Goal: Transaction & Acquisition: Purchase product/service

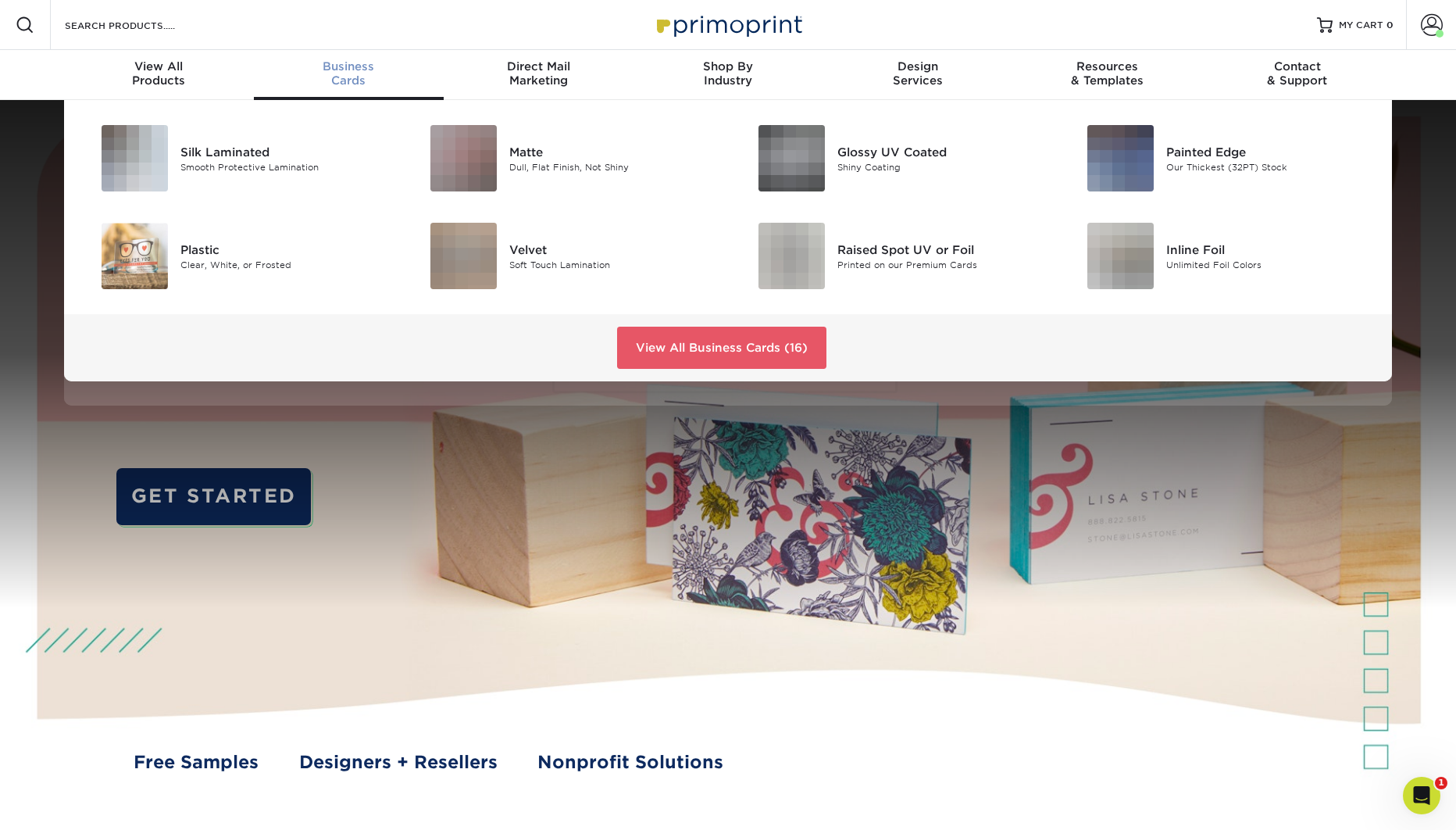
click at [355, 75] on div "Business Cards" at bounding box center [349, 73] width 190 height 29
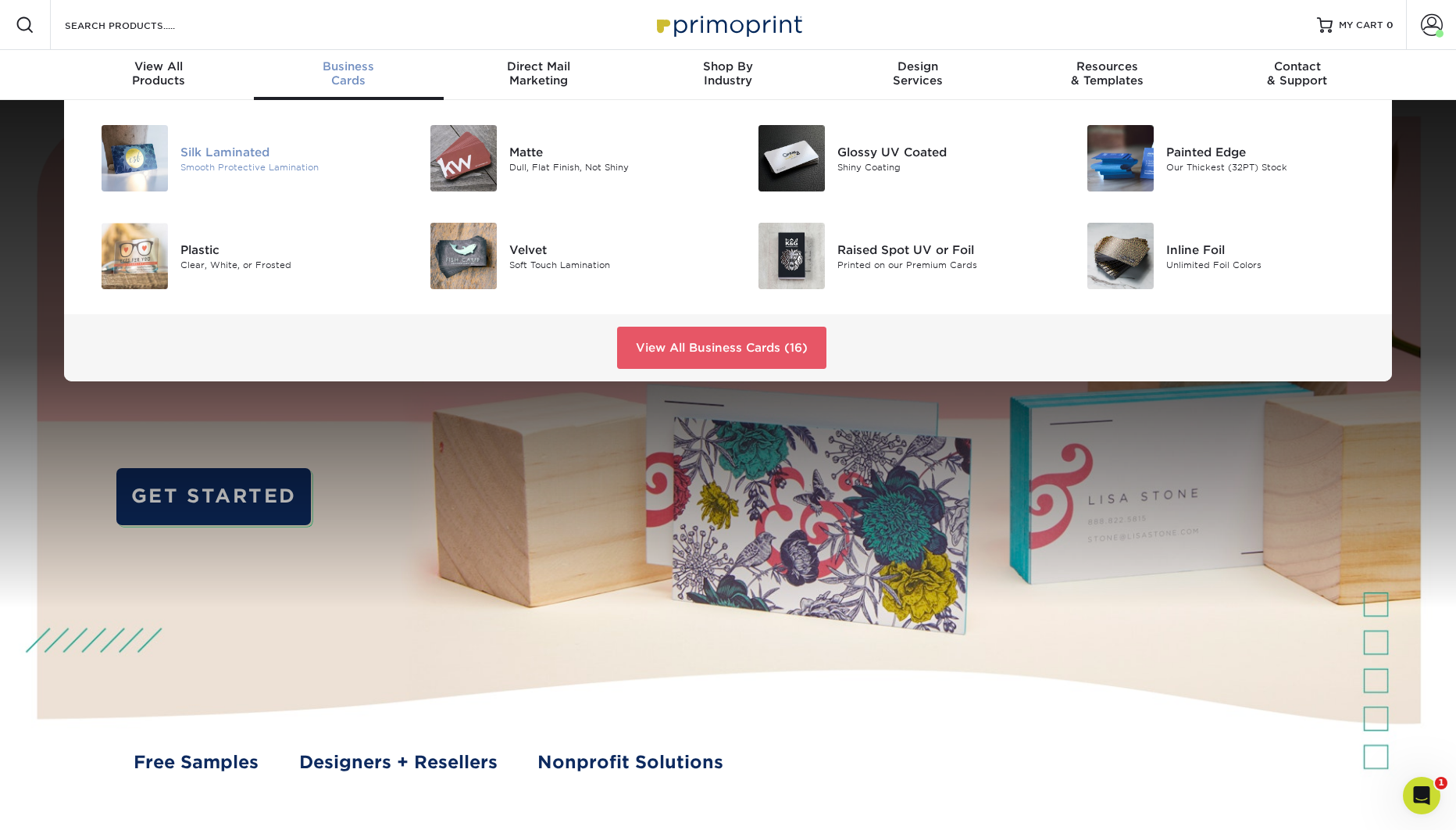
click at [239, 151] on div "Silk Laminated" at bounding box center [284, 151] width 207 height 18
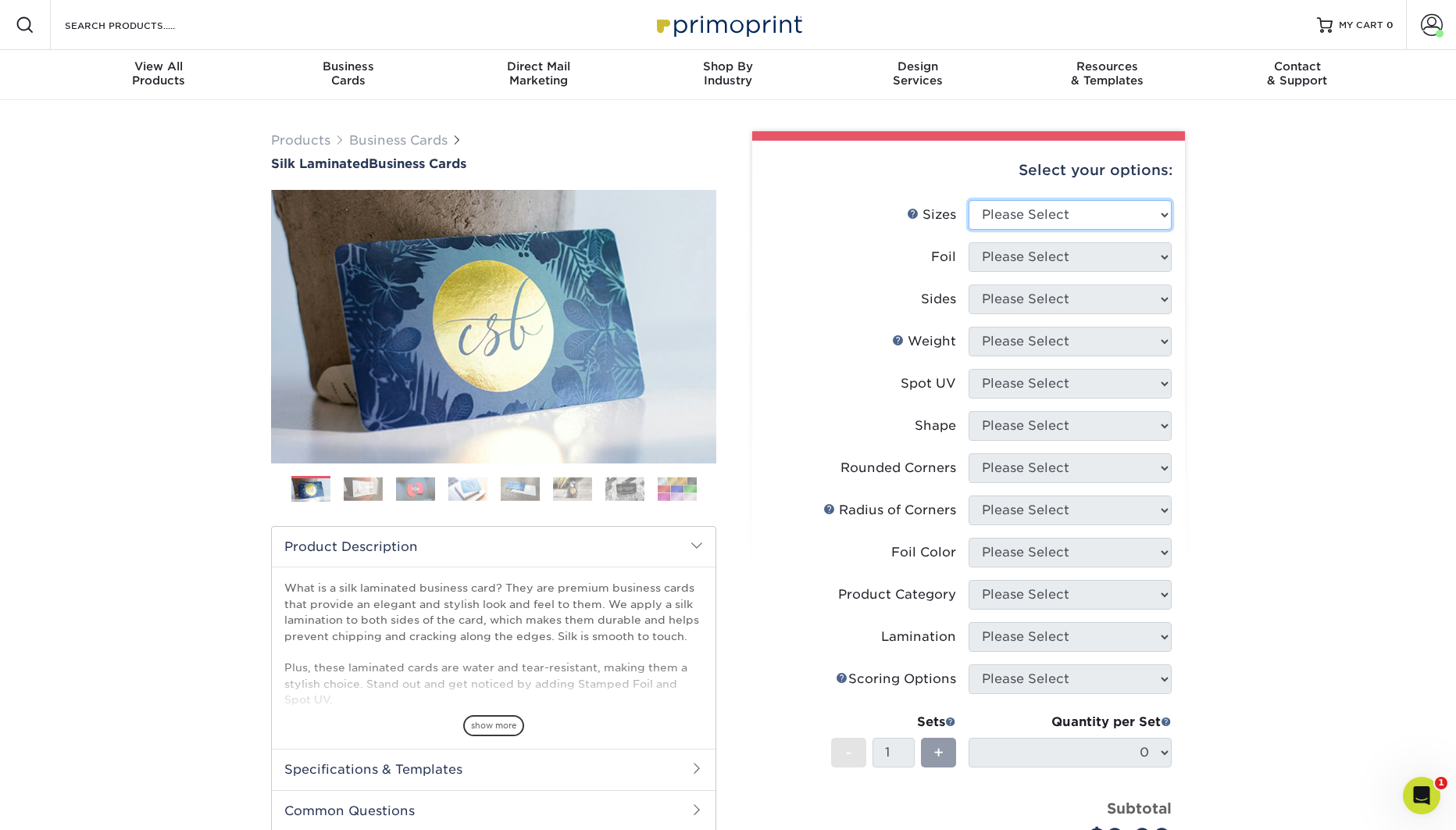
select select "2.00x3.50"
click option "2" x 3.5" - Standard" at bounding box center [0, 0] width 0 height 0
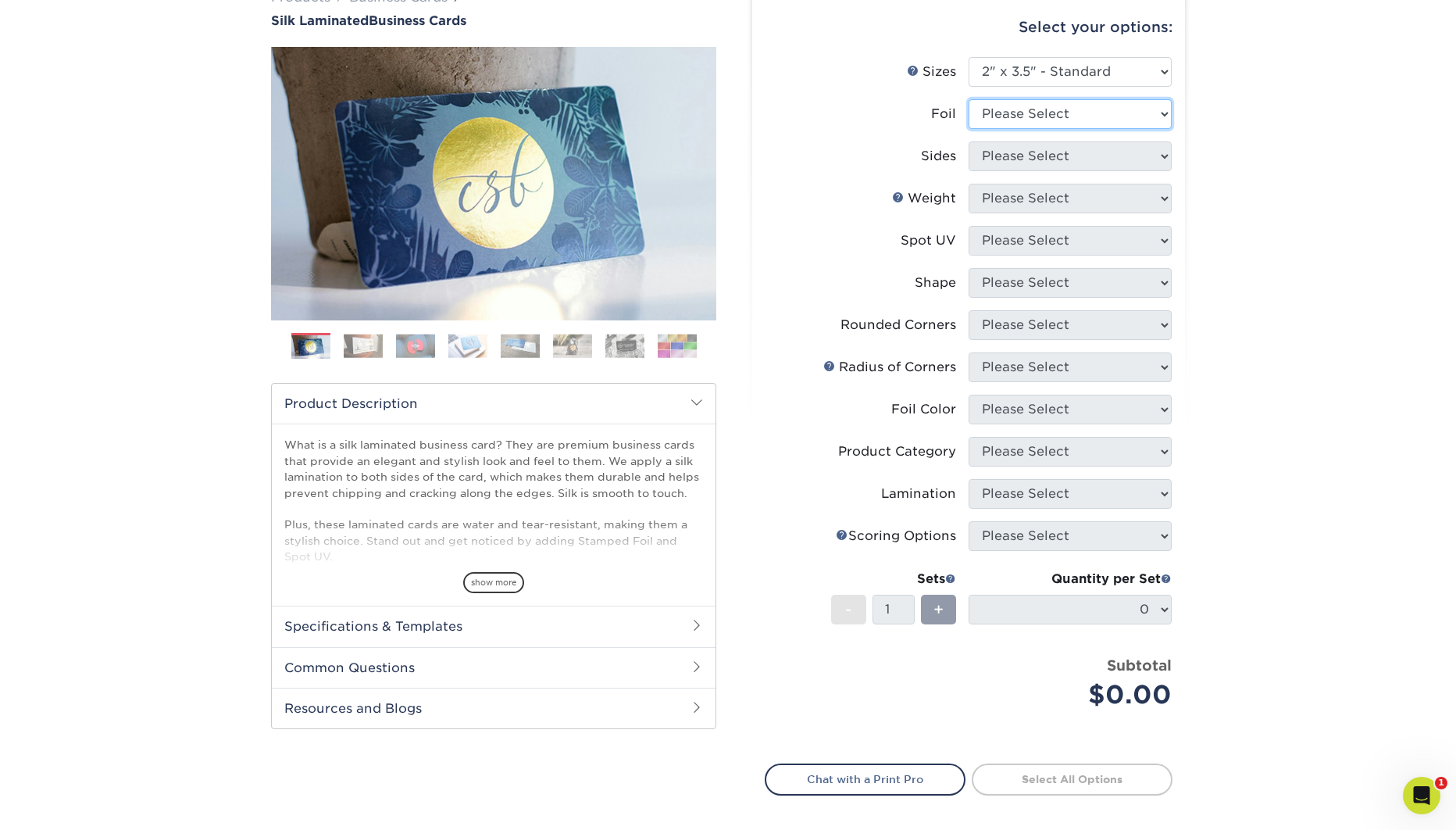
select select "0"
select select "13abbda7-1d64-4f25-8bb2-c179b224825d"
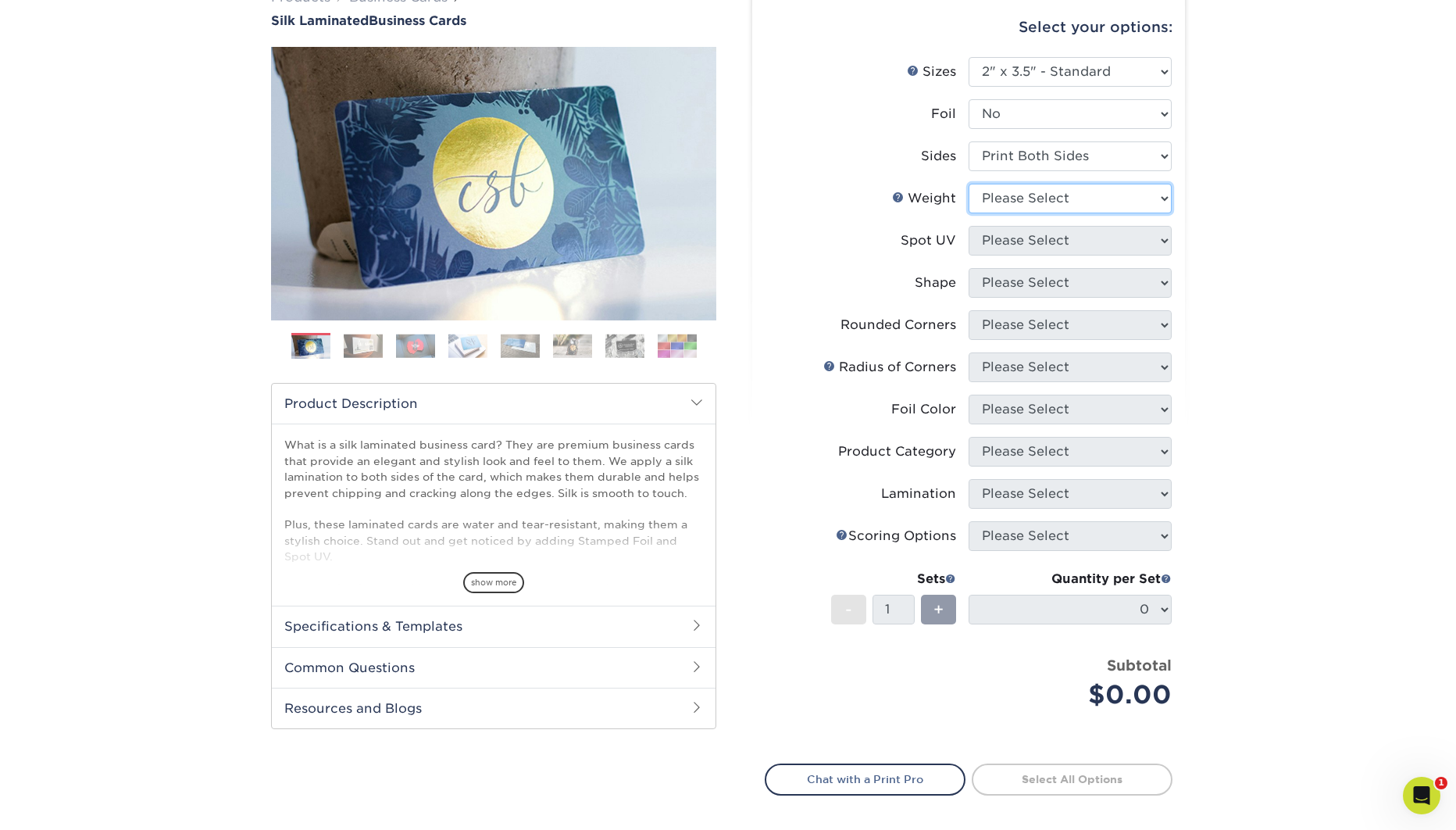
select select "16PT"
select select "3"
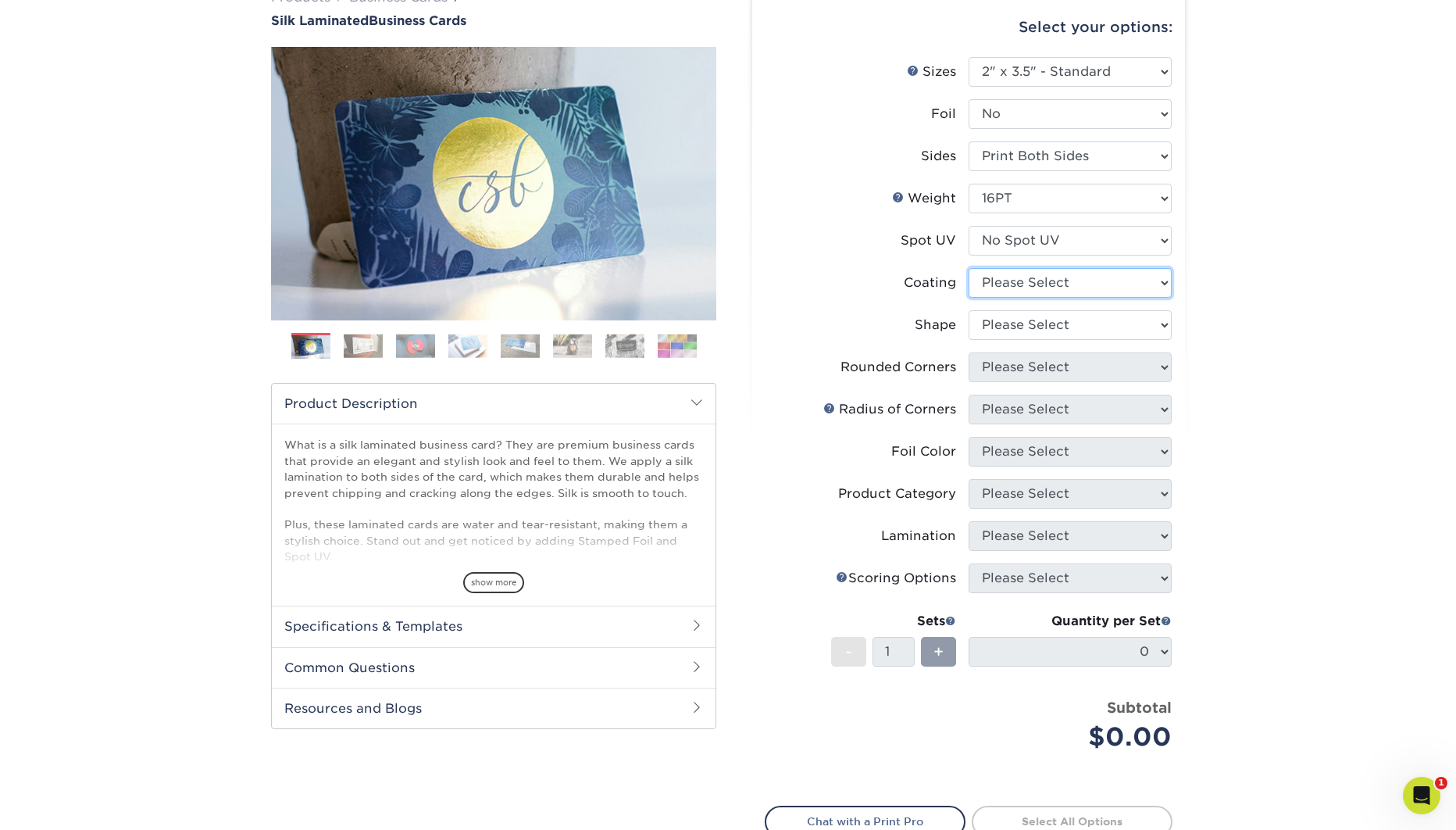
select select "3e7618de-abca-4bda-9f97-8b9129e913d8"
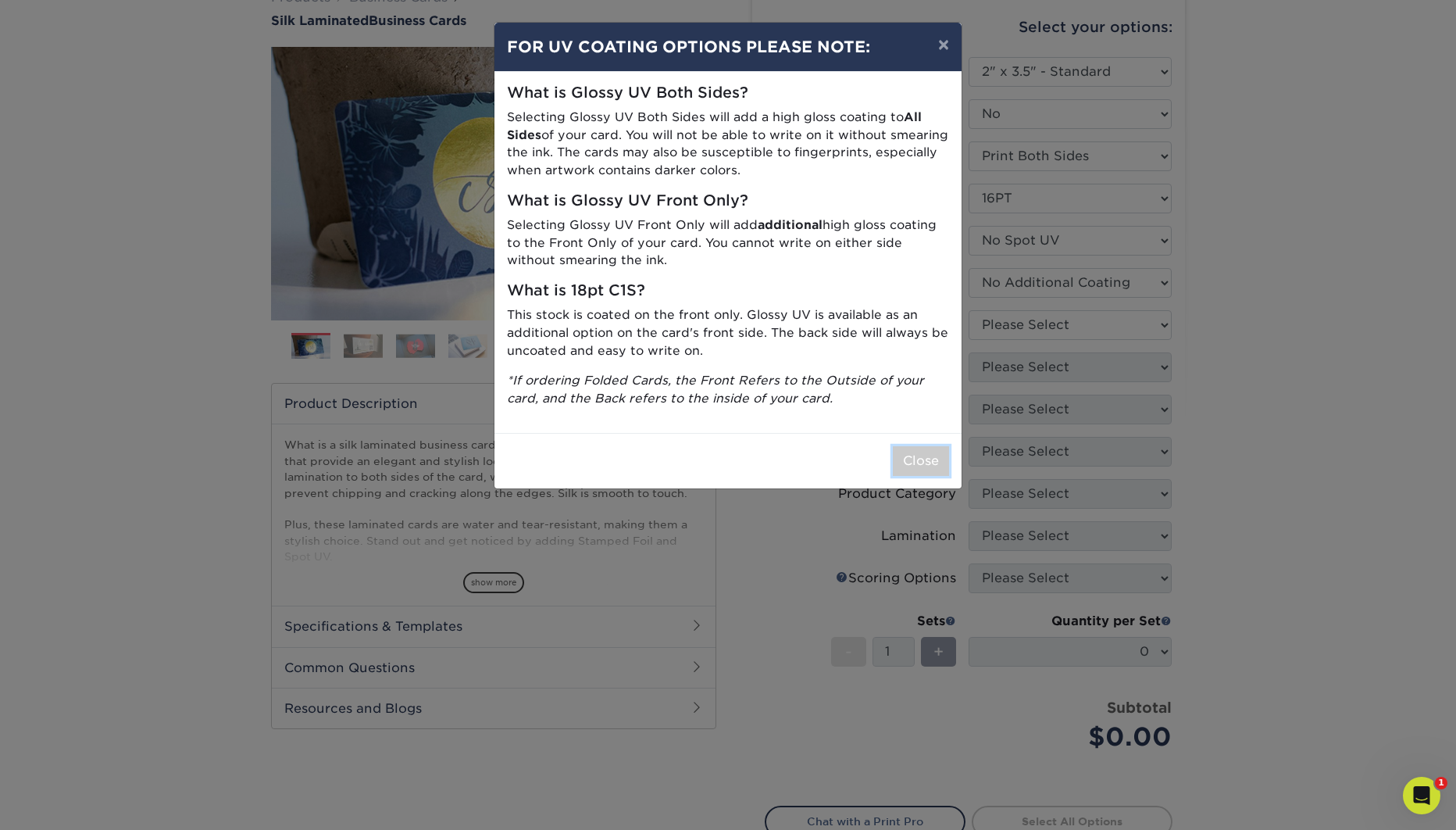
click at [927, 457] on button "Close" at bounding box center [920, 461] width 56 height 29
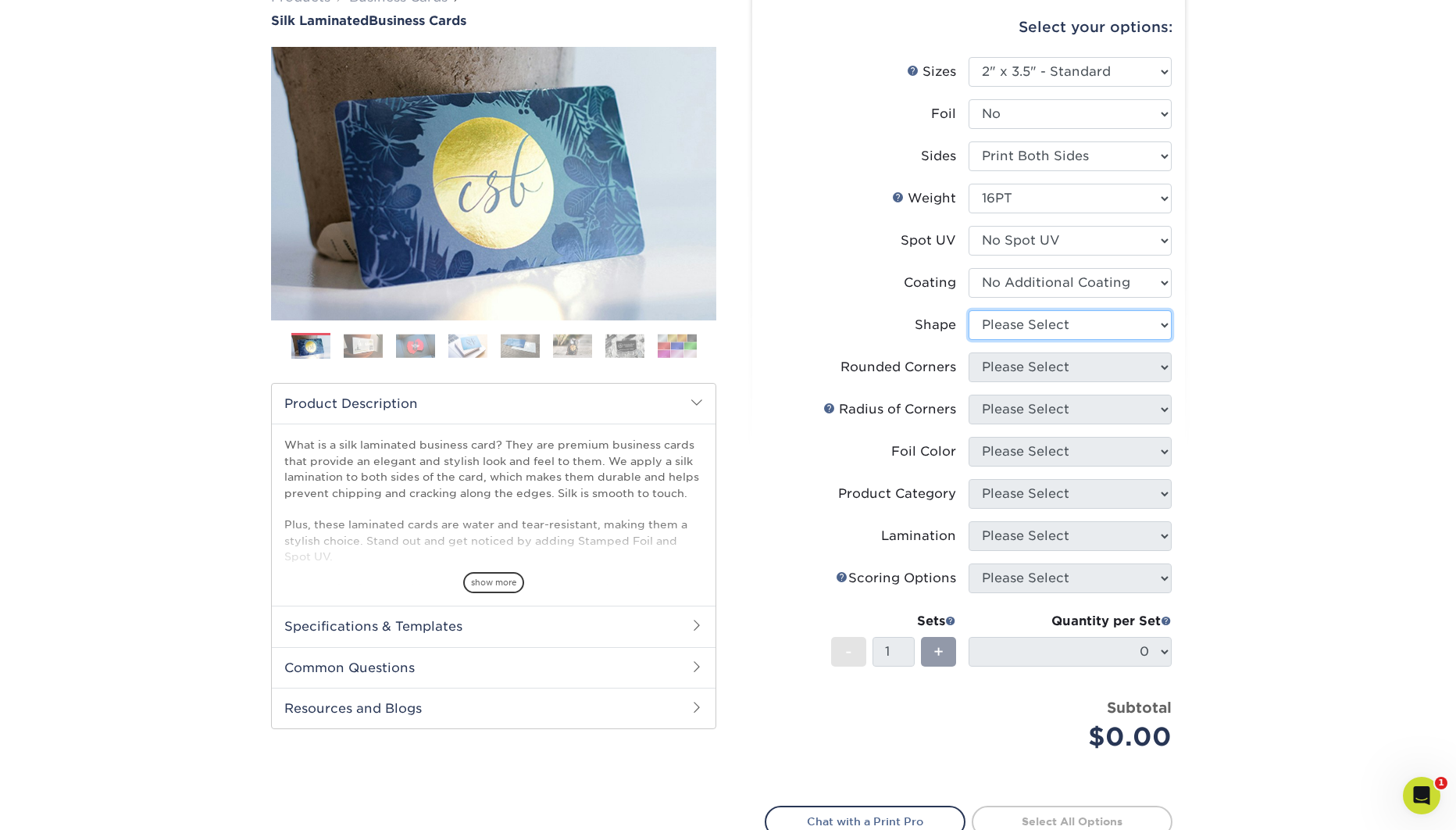
select select "standard"
select select "0"
click option "No" at bounding box center [0, 0] width 0 height 0
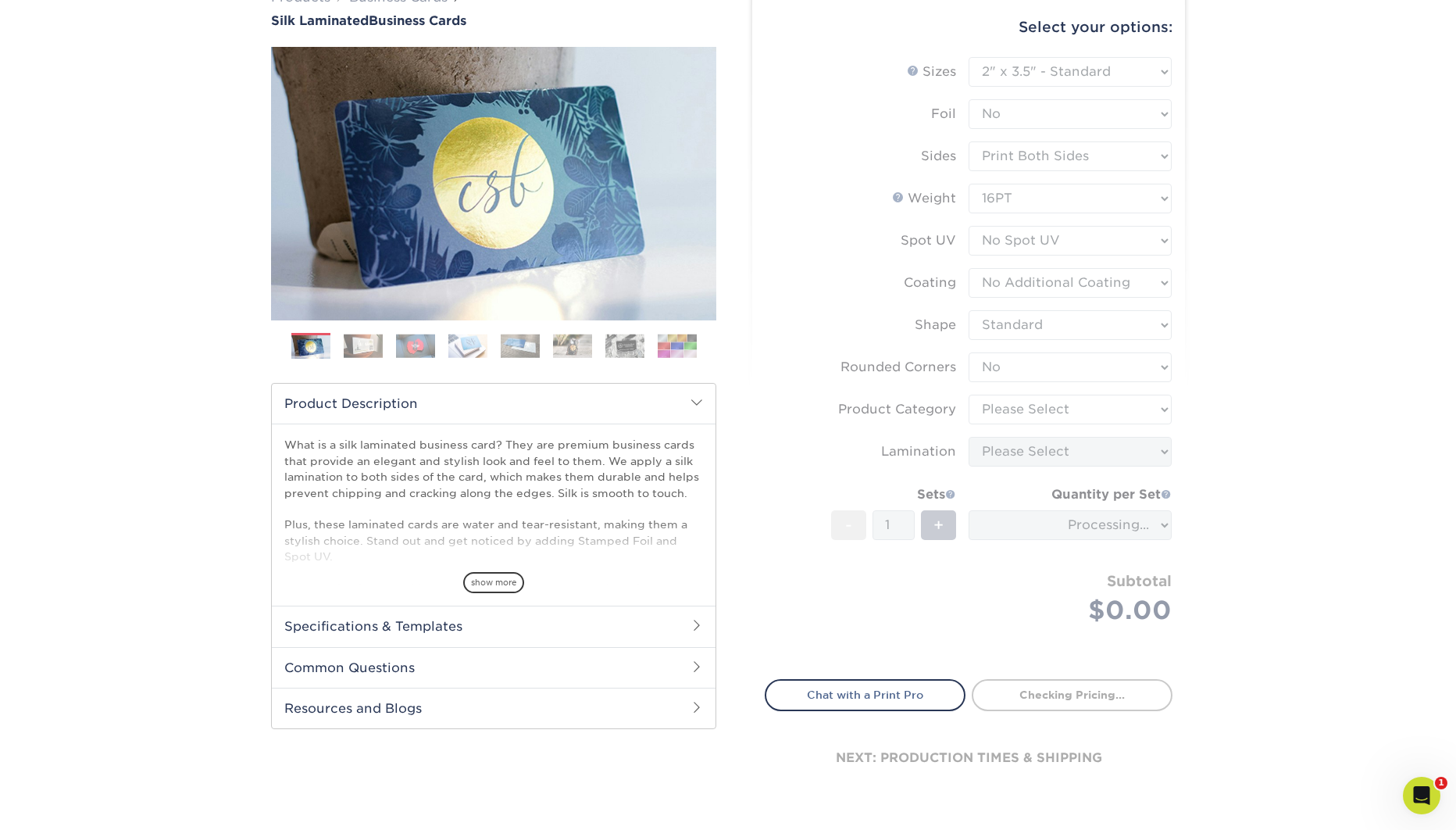
click at [1237, 379] on div "Products Business Cards Silk Laminated Business Cards Previous Next" at bounding box center [728, 408] width 1456 height 904
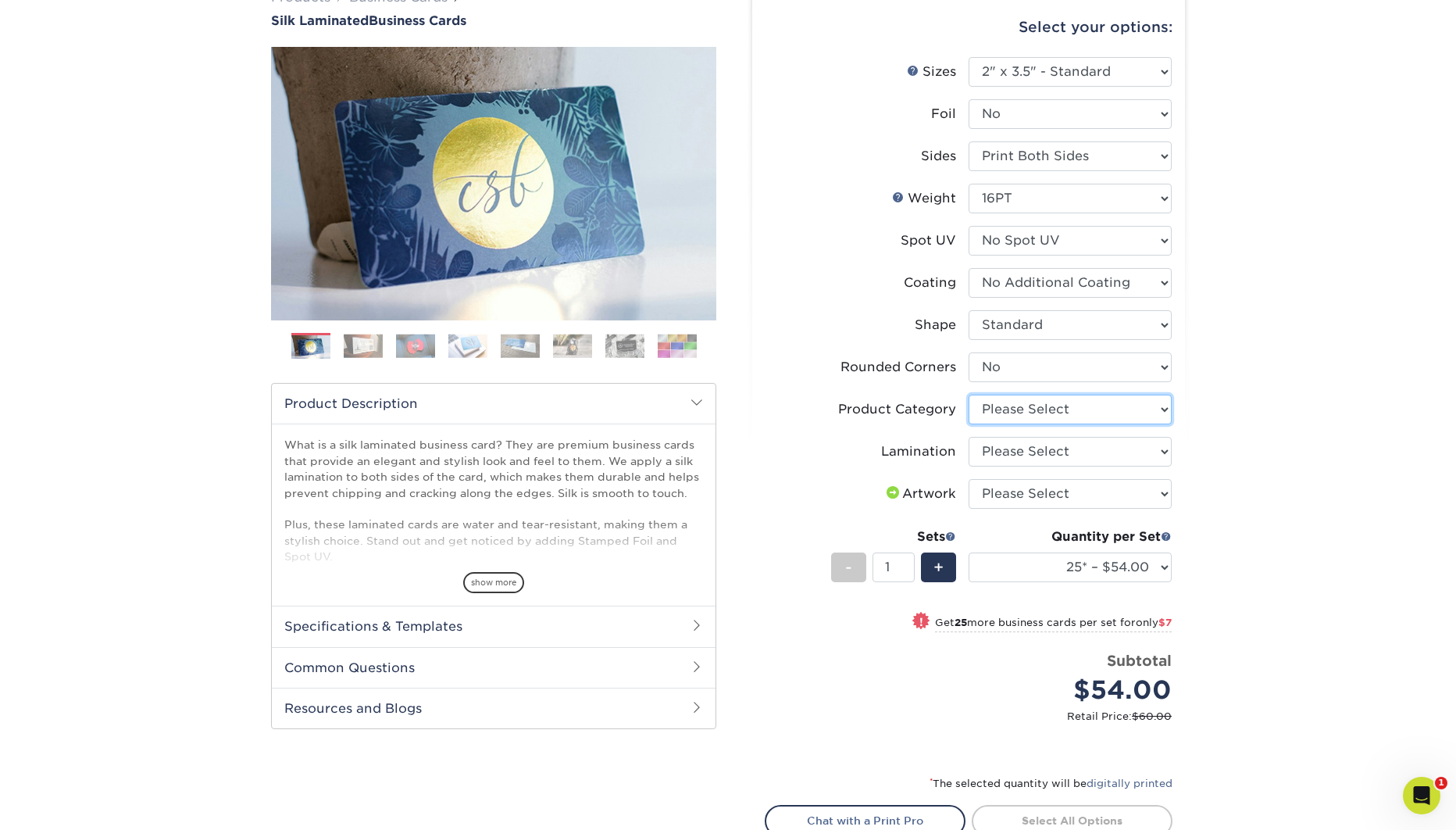
select select "3b5148f1-0588-4f88-a218-97bcfdce65c1"
click option "Business Cards" at bounding box center [0, 0] width 0 height 0
select select "ccacb42f-45f7-42d3-bbd3-7c8421cf37f0"
click option "Silk" at bounding box center [0, 0] width 0 height 0
select select "upload"
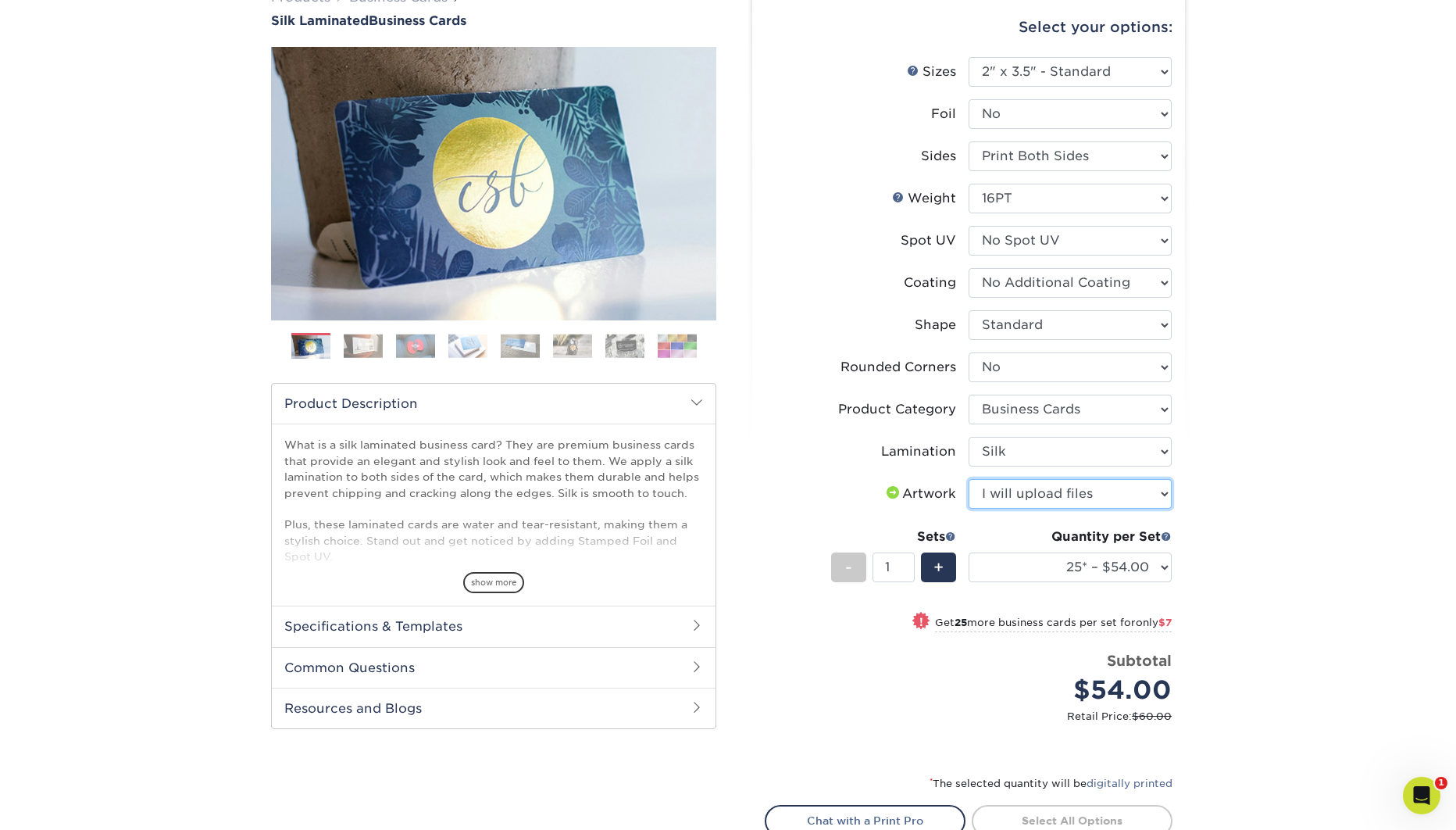
click option "I will upload files" at bounding box center [0, 0] width 0 height 0
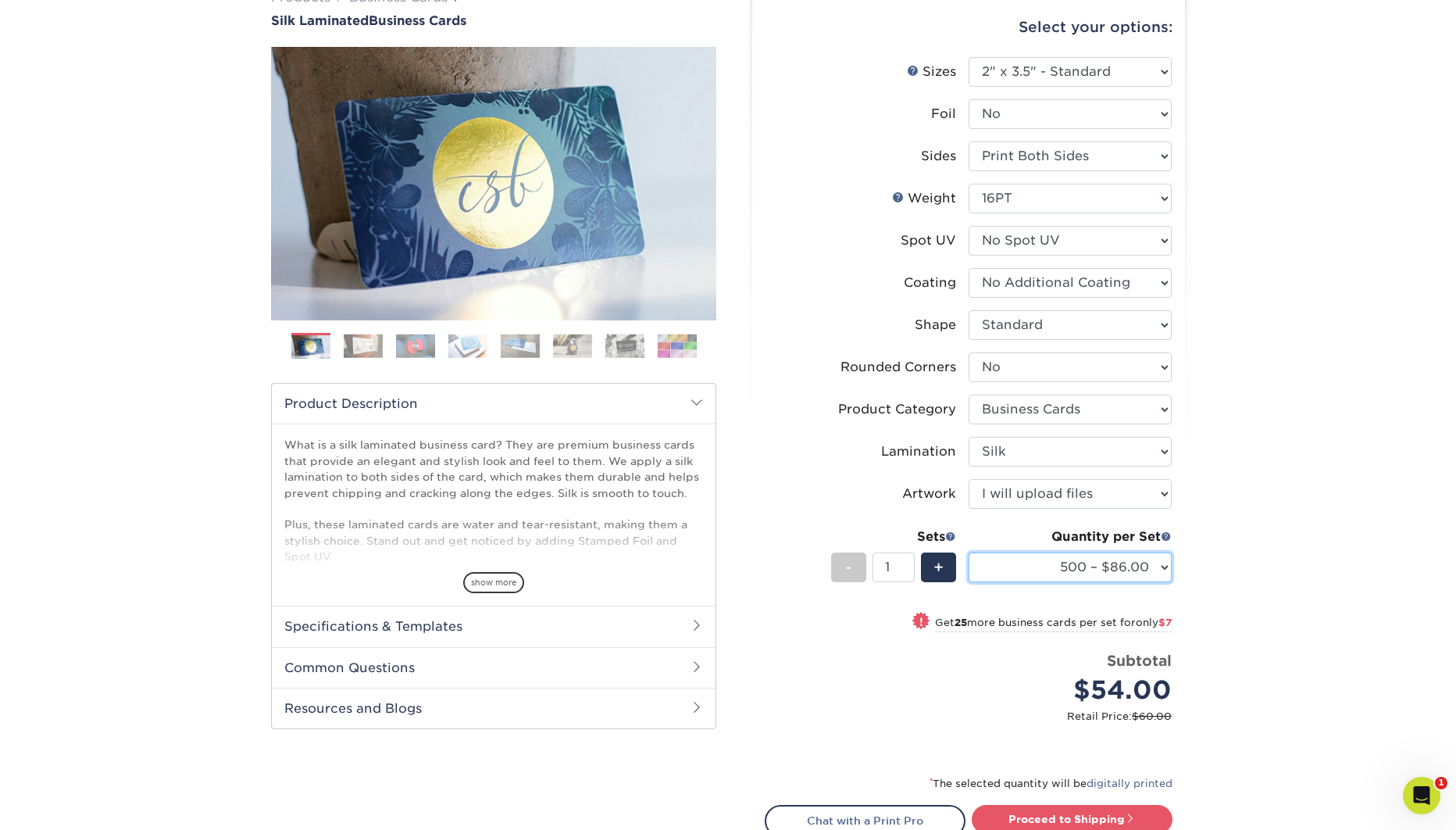
click option "500 – $86.00" at bounding box center [0, 0] width 0 height 0
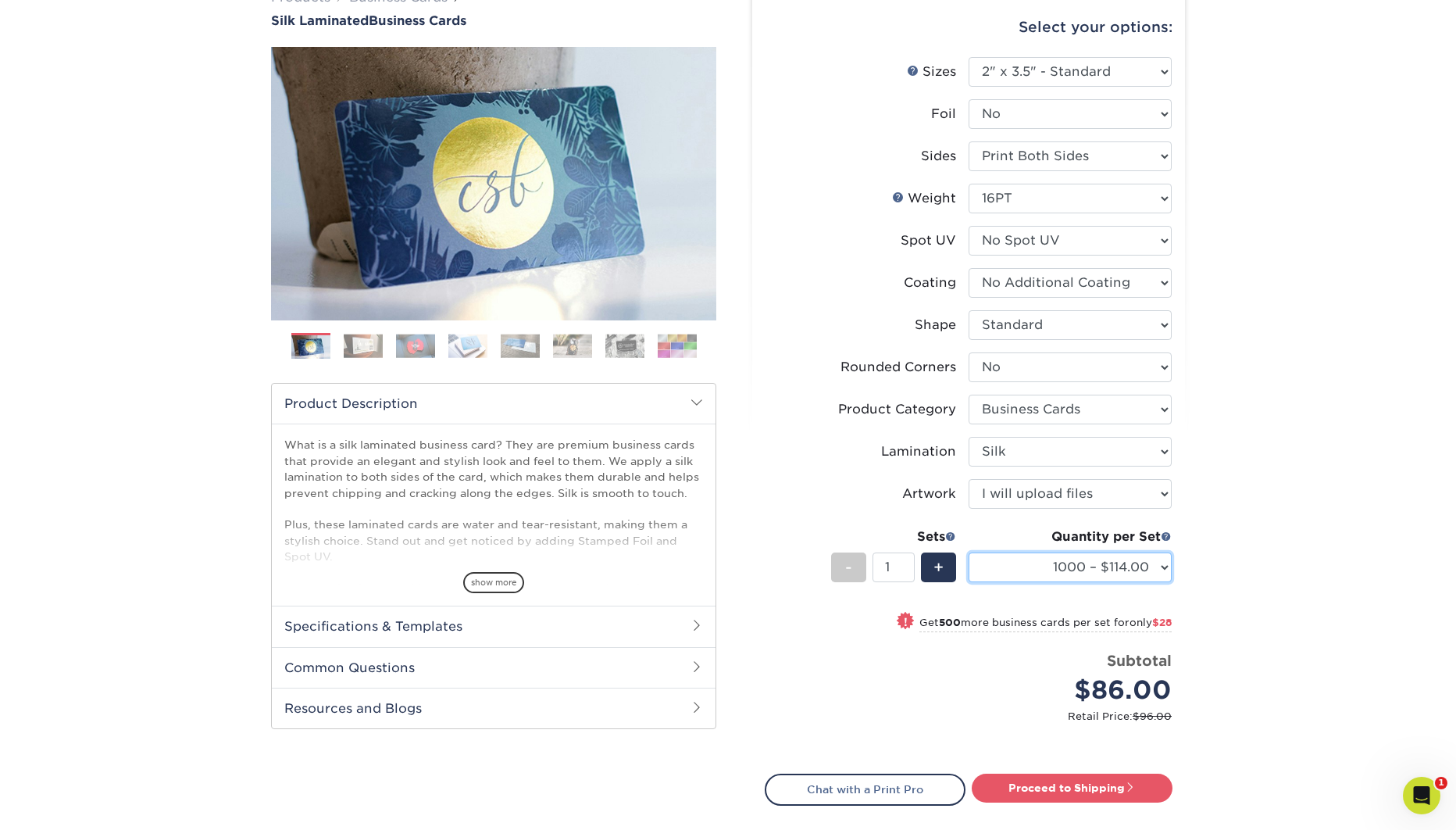
click option "1000 – $114.00" at bounding box center [0, 0] width 0 height 0
select select "2500 – $234.00"
click option "2500 – $234.00" at bounding box center [0, 0] width 0 height 0
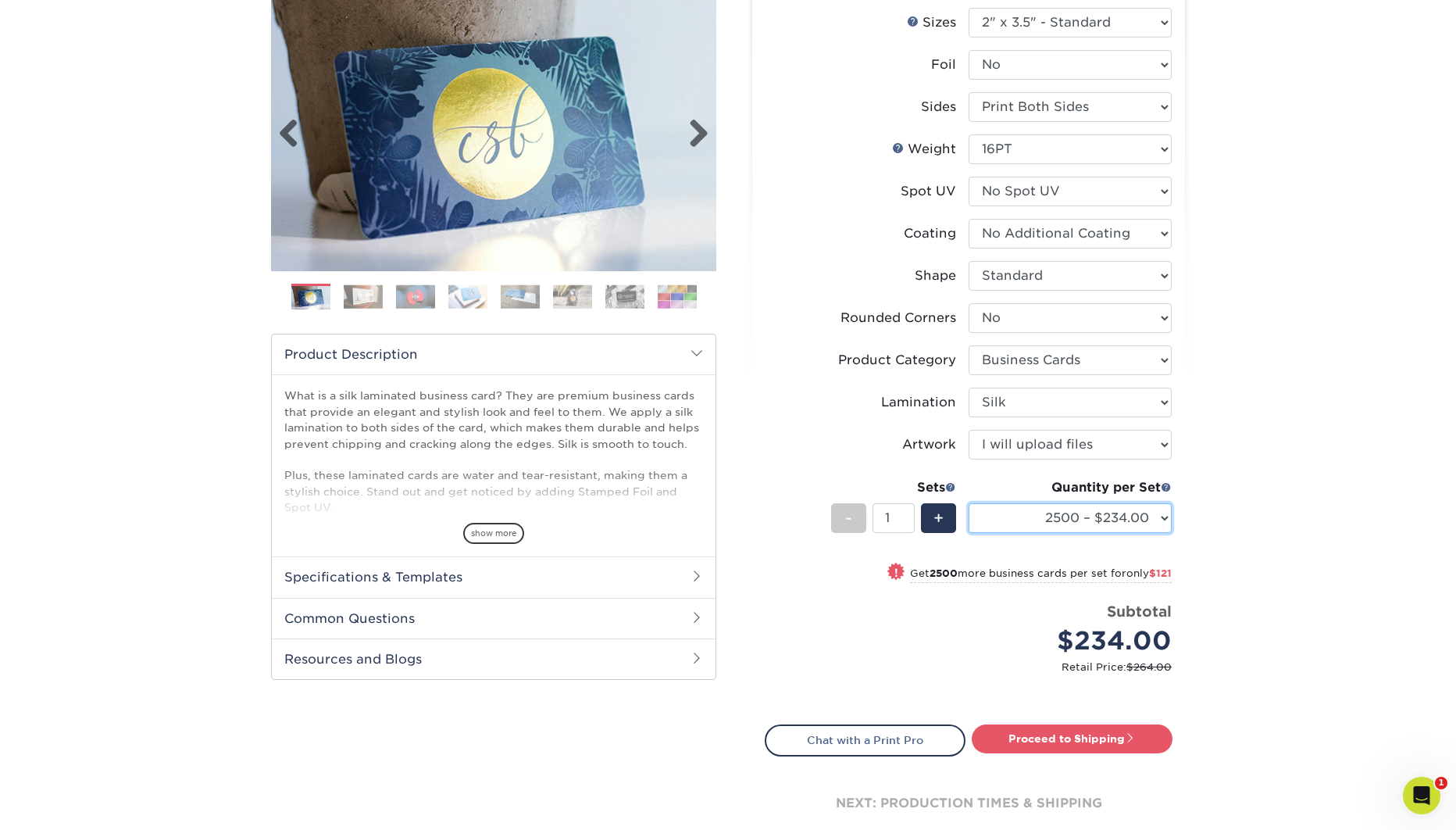
scroll to position [0, 0]
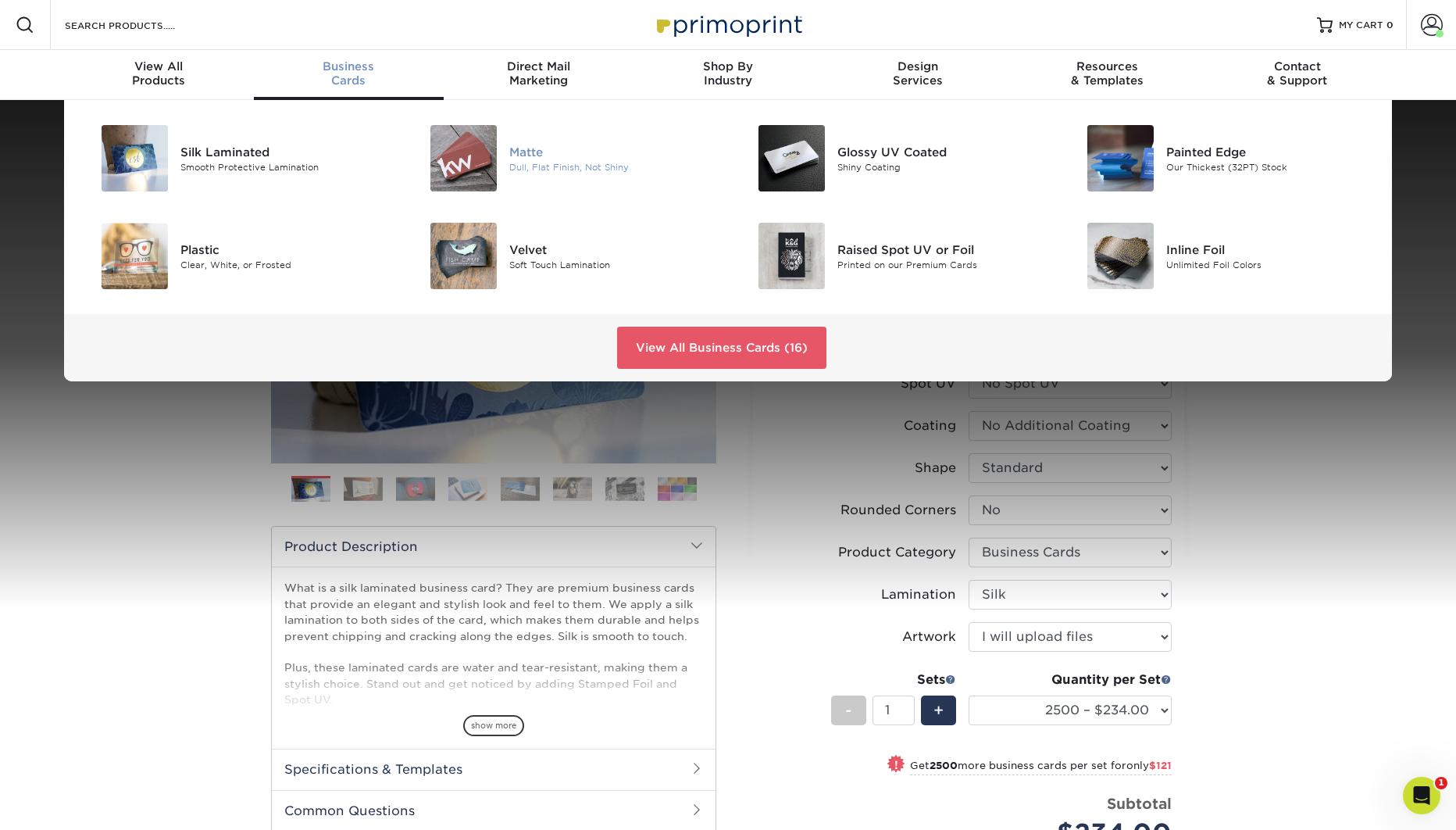
click at [528, 159] on div "Matte" at bounding box center [612, 151] width 207 height 18
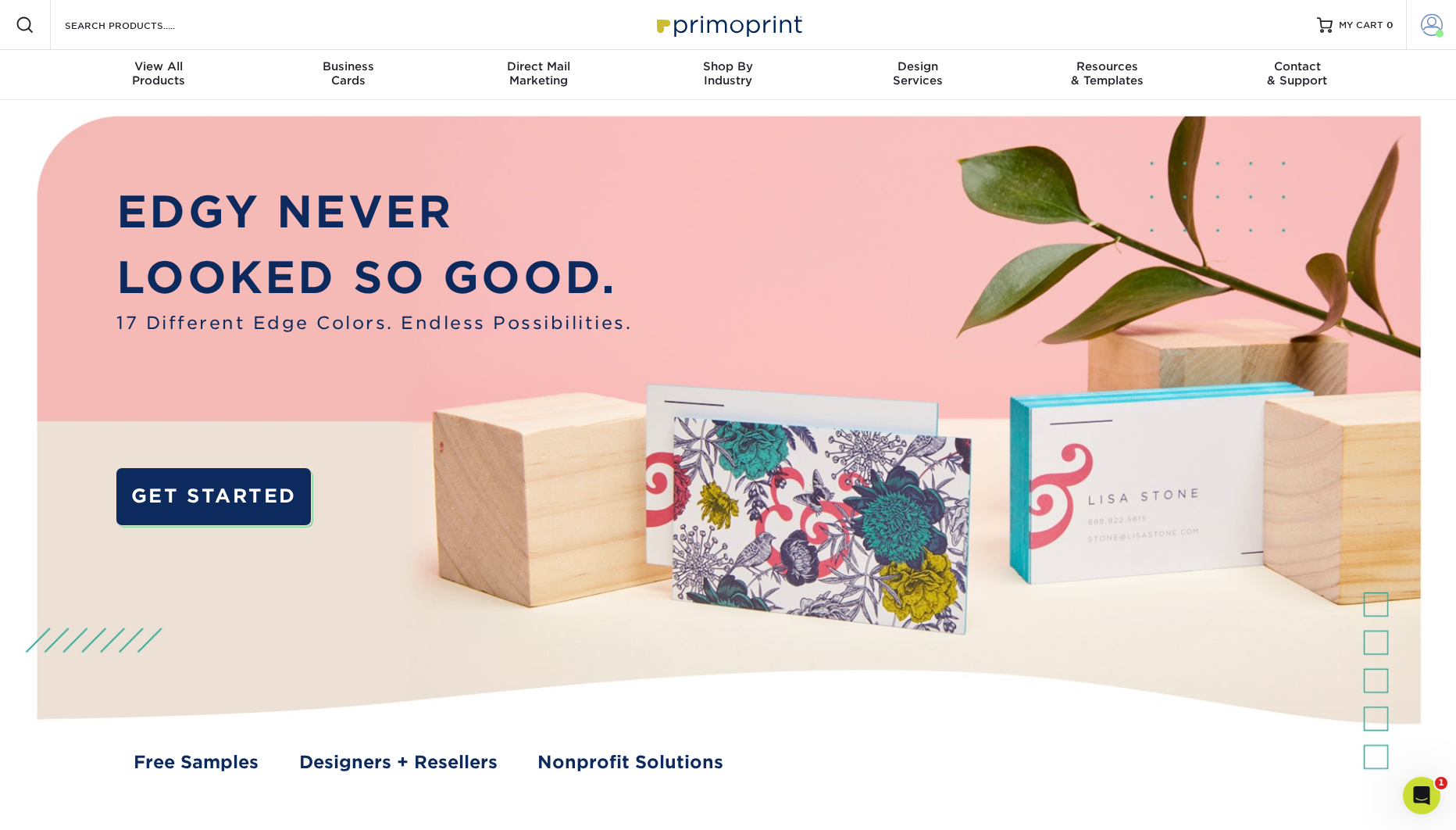
click at [1429, 30] on span at bounding box center [1432, 25] width 22 height 22
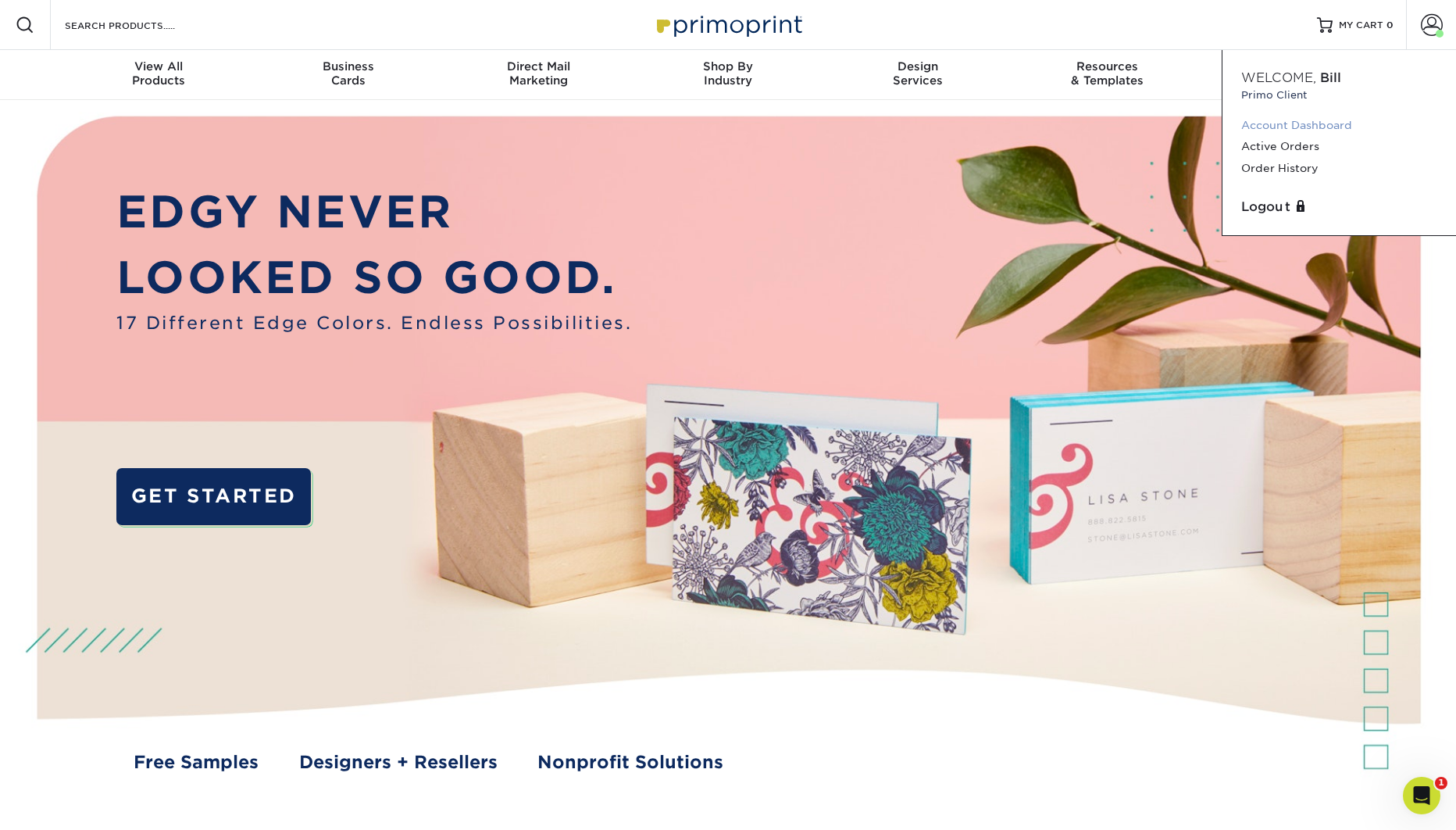
click at [1348, 126] on link "Account Dashboard" at bounding box center [1339, 125] width 196 height 21
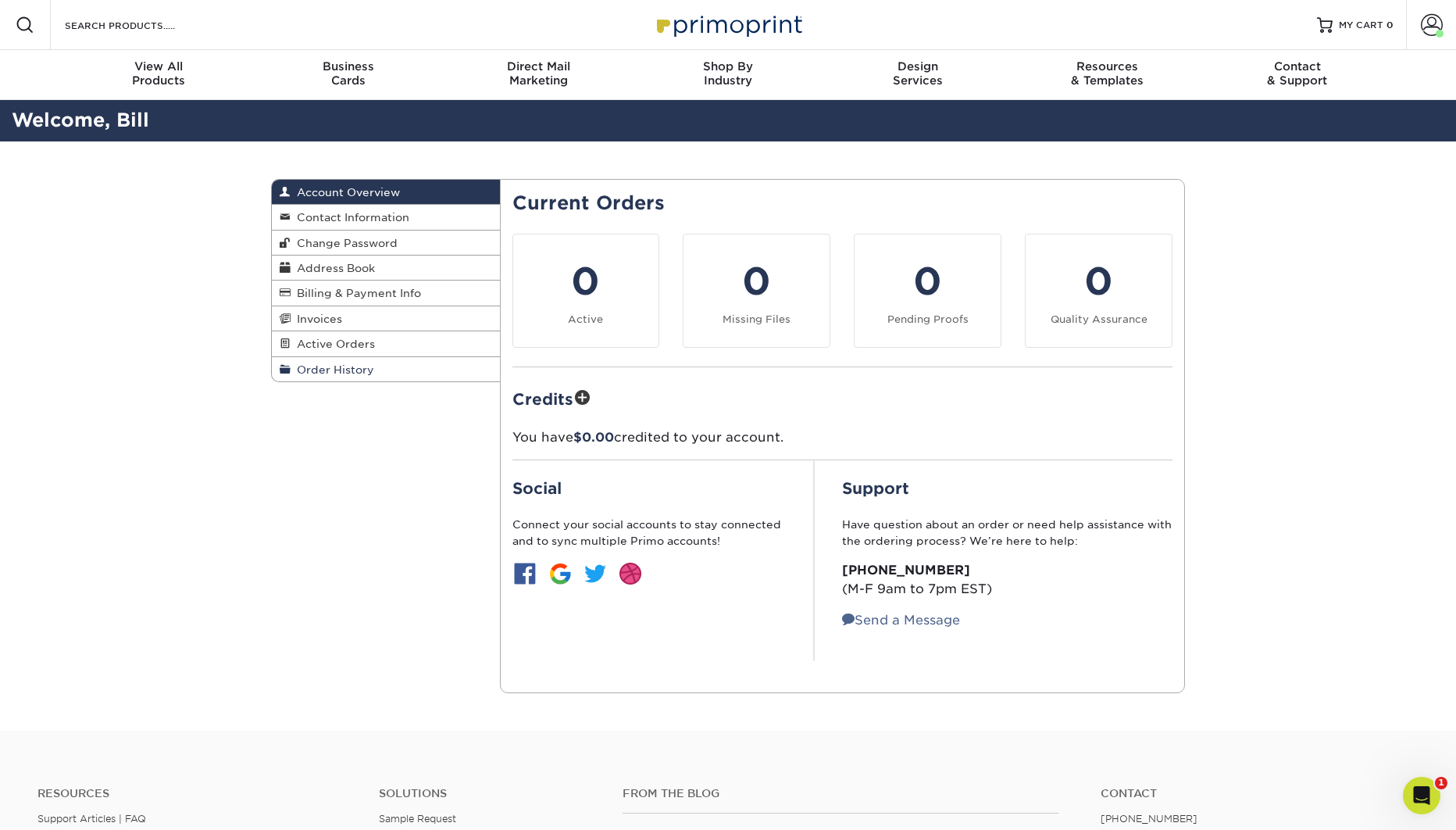
drag, startPoint x: 334, startPoint y: 368, endPoint x: 348, endPoint y: 372, distance: 14.6
click at [334, 368] on span "Order History" at bounding box center [332, 369] width 84 height 13
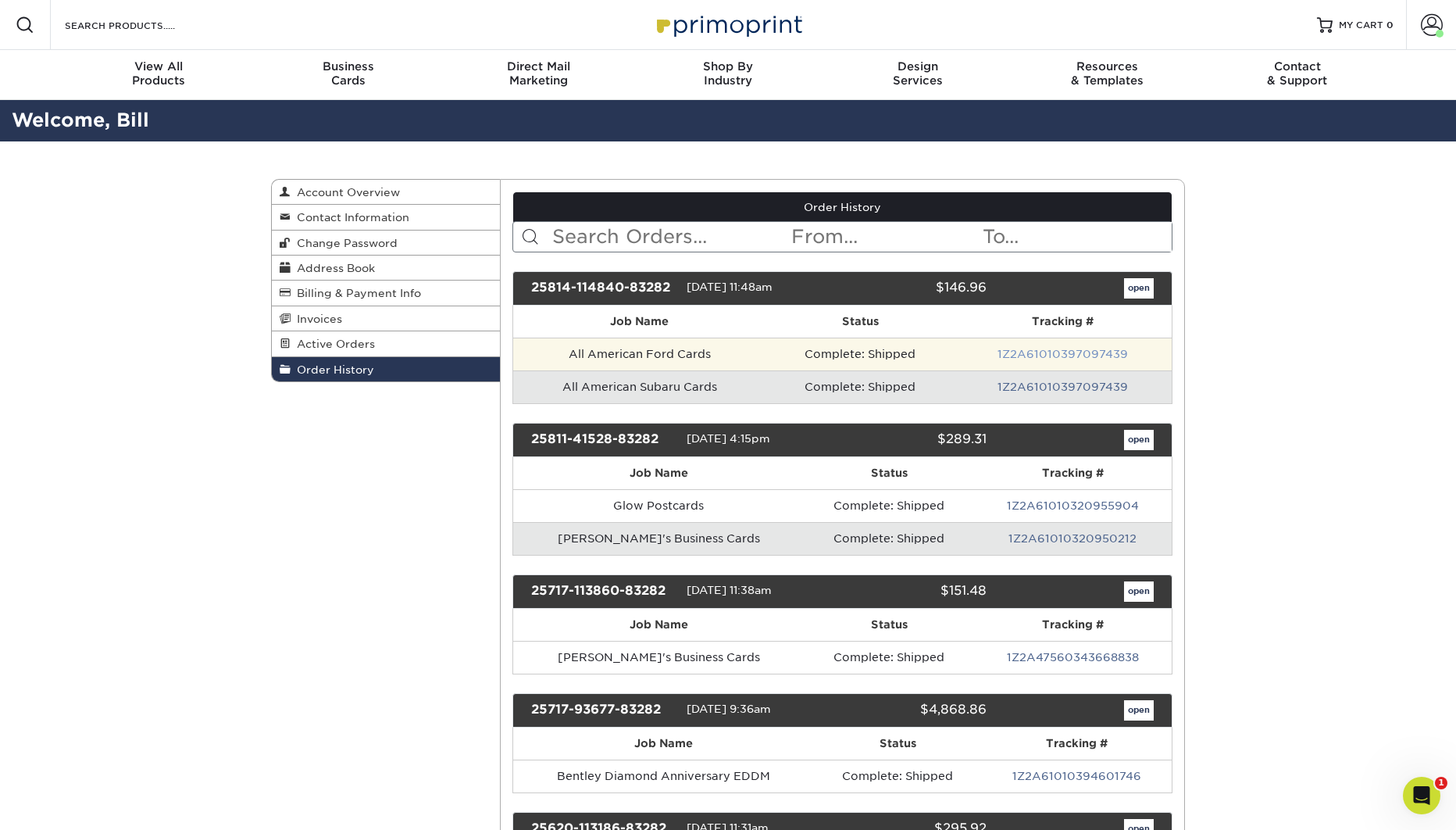
click at [1083, 356] on link "1Z2A61010397097439" at bounding box center [1063, 354] width 131 height 13
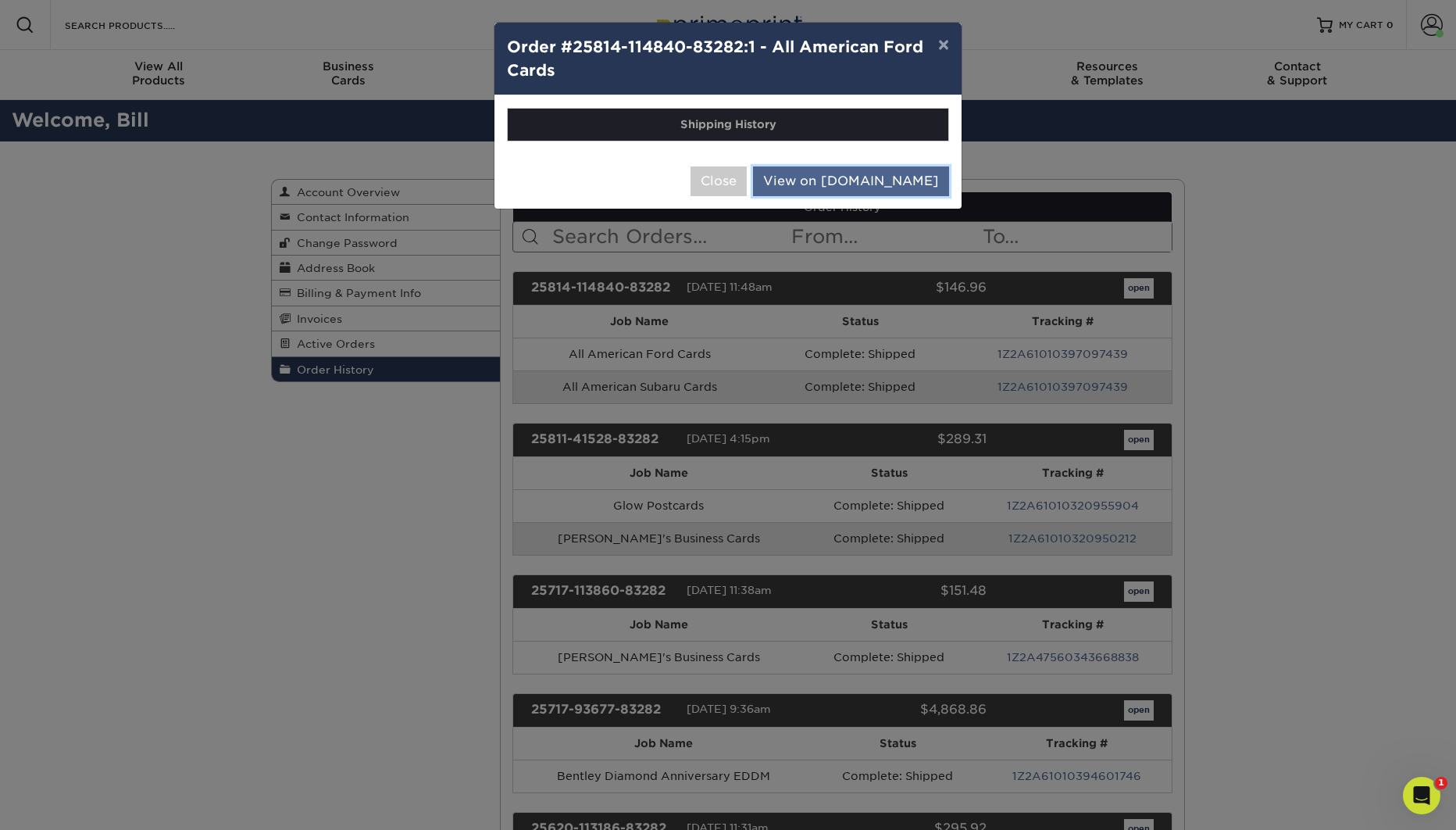
click at [891, 186] on link "View on UPS.com" at bounding box center [850, 181] width 196 height 29
click at [940, 46] on button "×" at bounding box center [943, 44] width 36 height 43
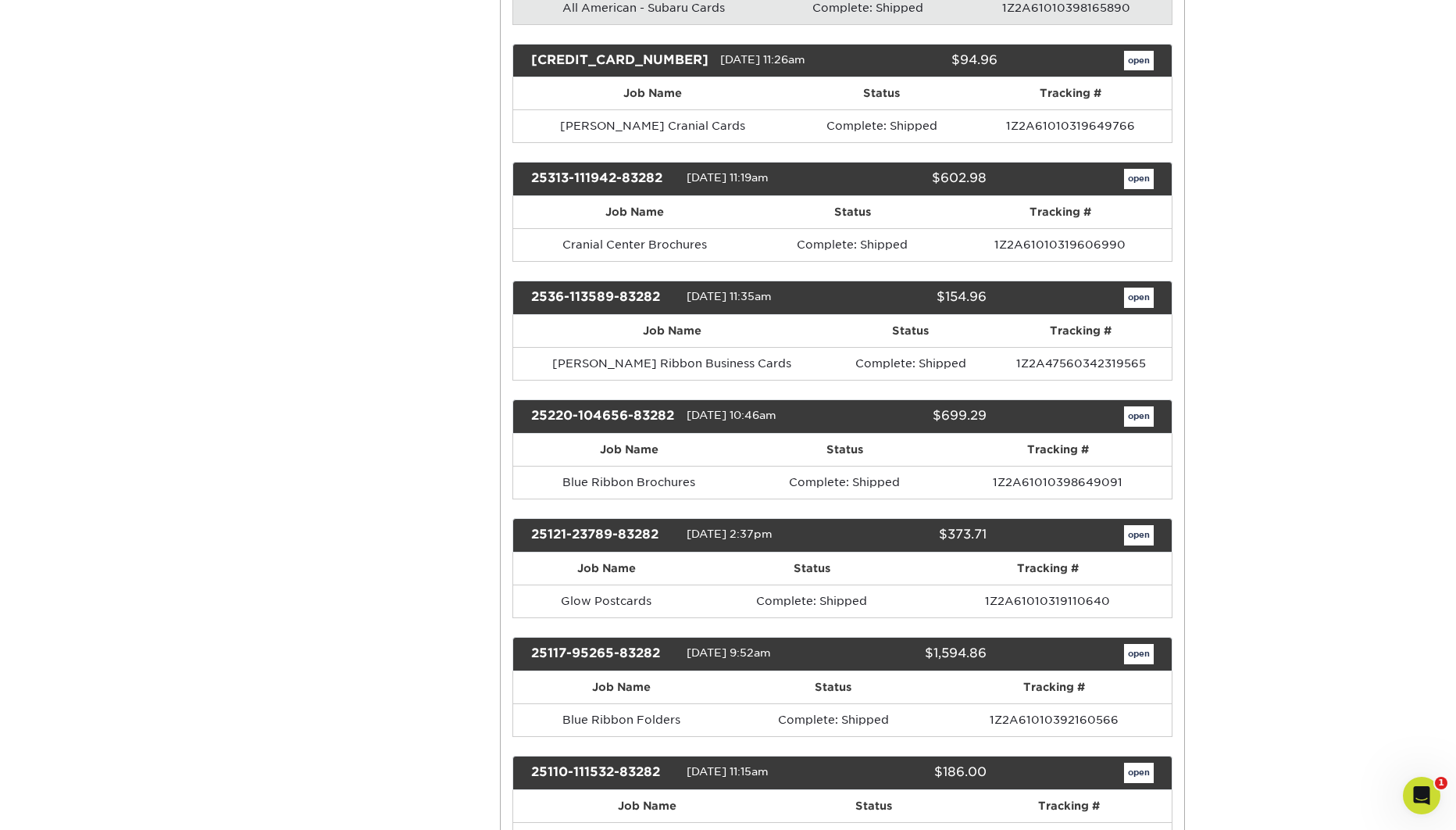
scroll to position [1547, 0]
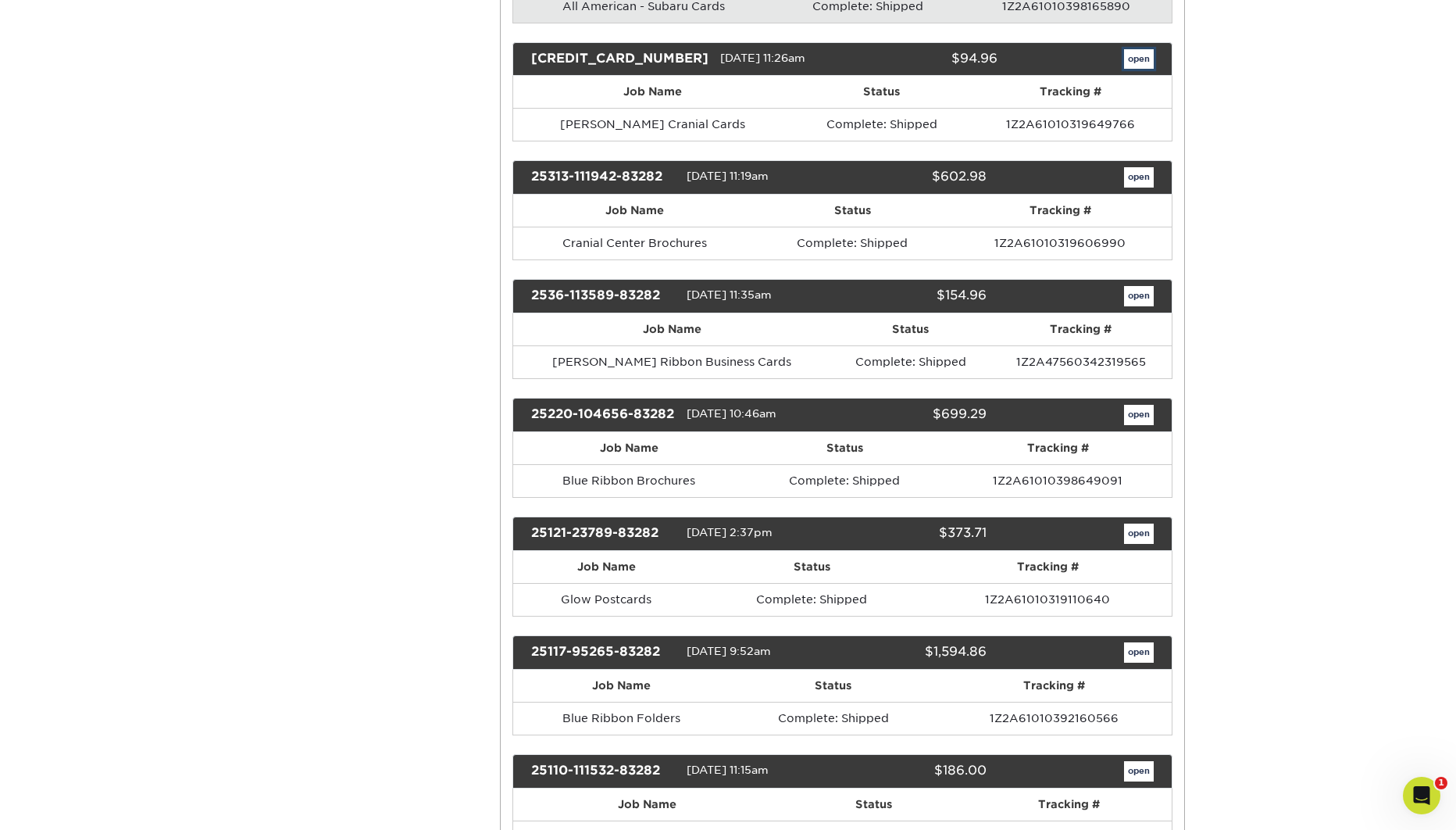
click at [1139, 61] on link "open" at bounding box center [1138, 59] width 29 height 20
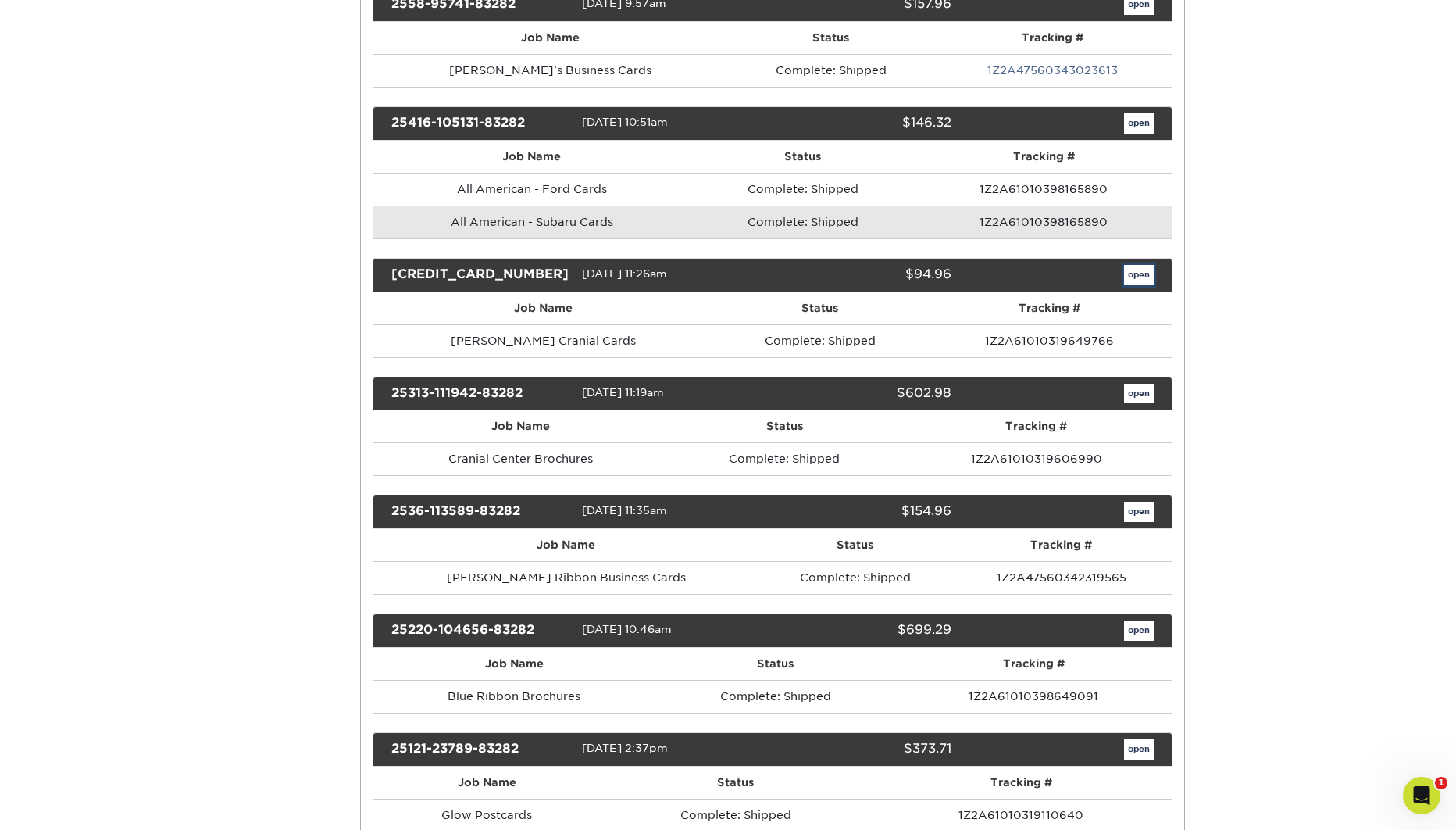
scroll to position [0, 0]
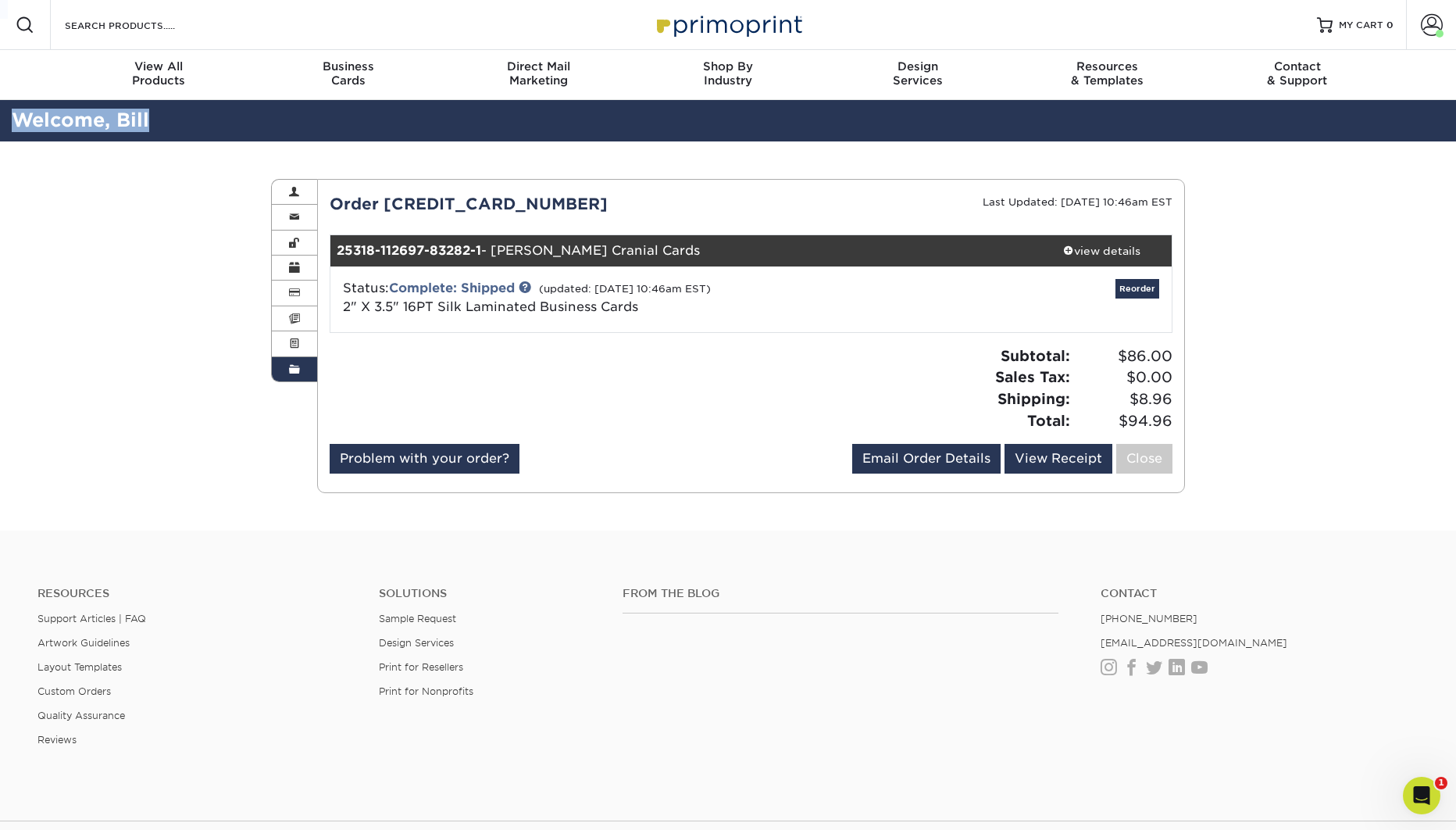
click at [1262, 434] on div "Resources Menu Search Products Account Welcome, Bill Primo Client Account Dashb…" at bounding box center [728, 494] width 1456 height 988
click at [1093, 248] on div "view details" at bounding box center [1101, 251] width 141 height 16
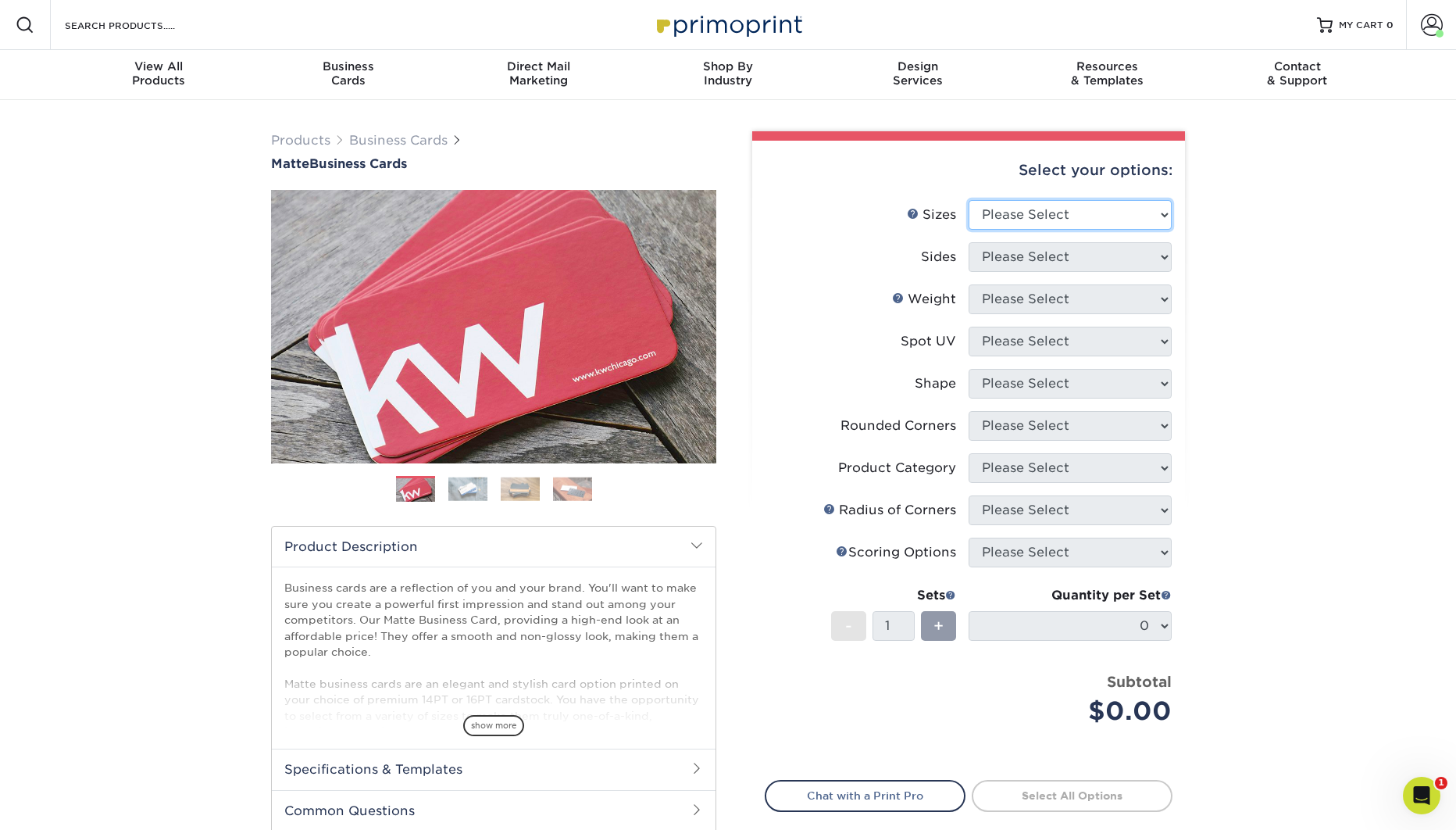
select select "2.00x3.50"
click option "2" x 3.5" - Standard" at bounding box center [0, 0] width 0 height 0
select select "32d3c223-f82c-492b-b915-ba065a00862f"
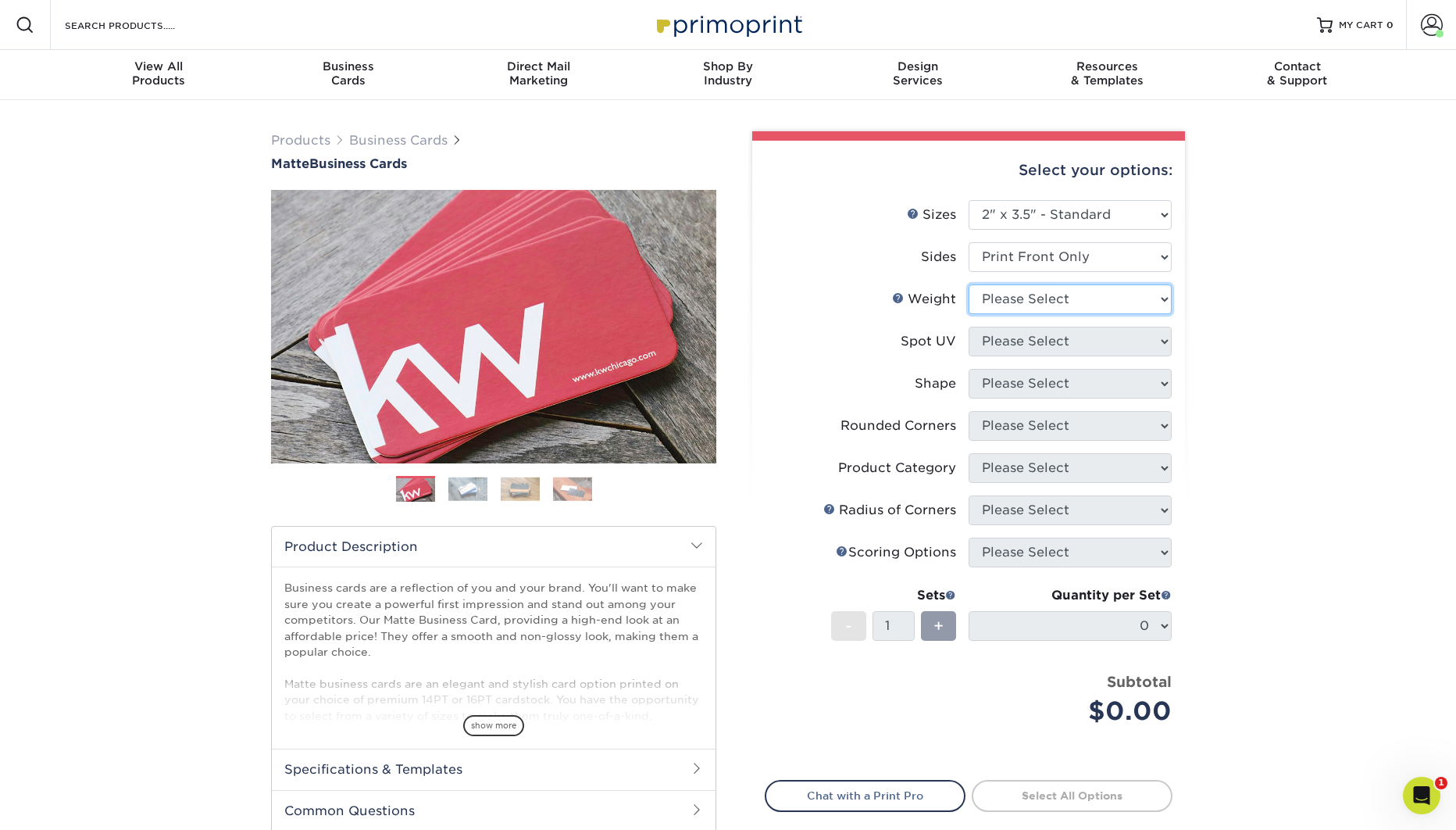
select select "14PT"
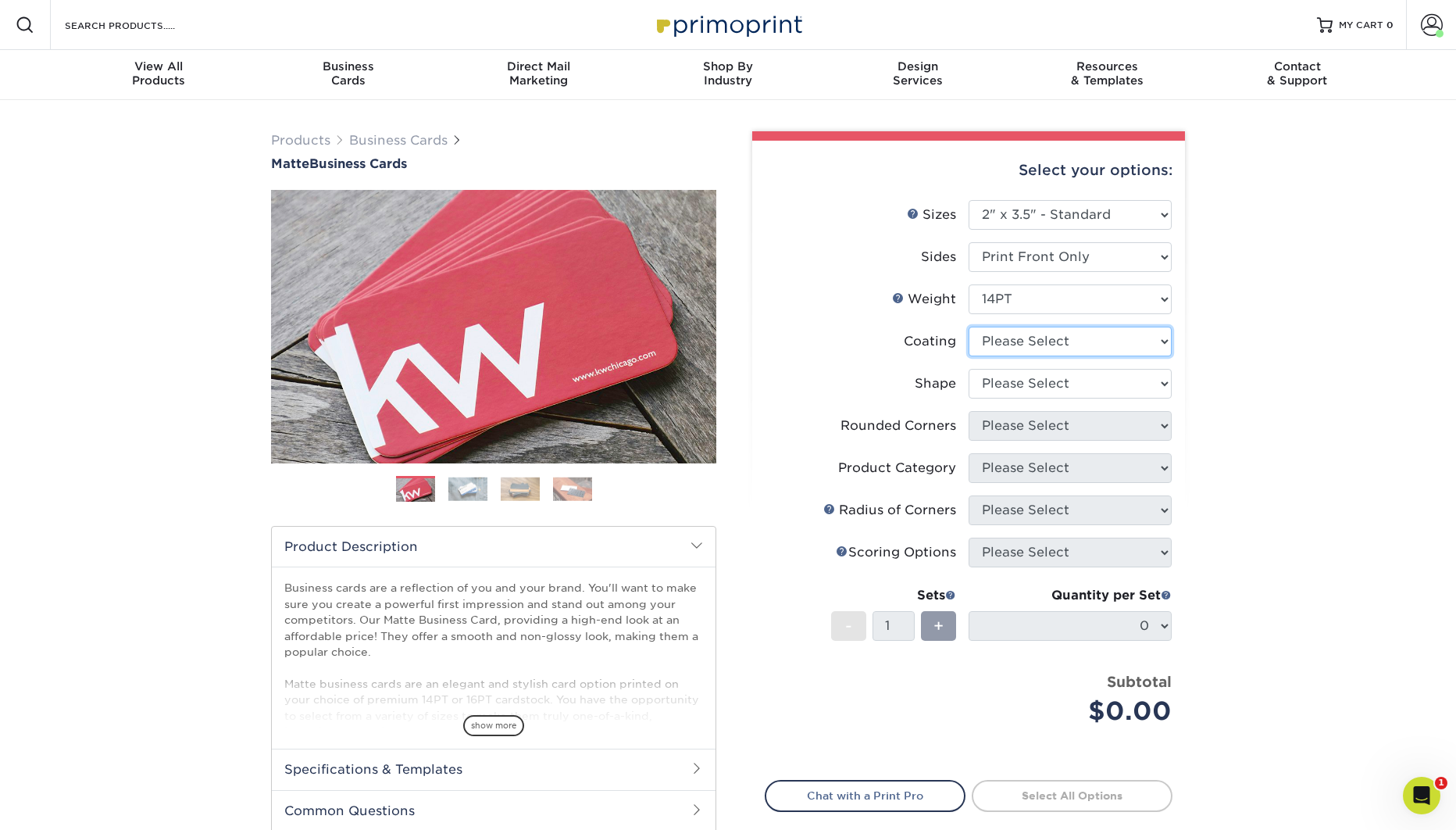
select select "121bb7b5-3b4d-429f-bd8d-bbf80e953313"
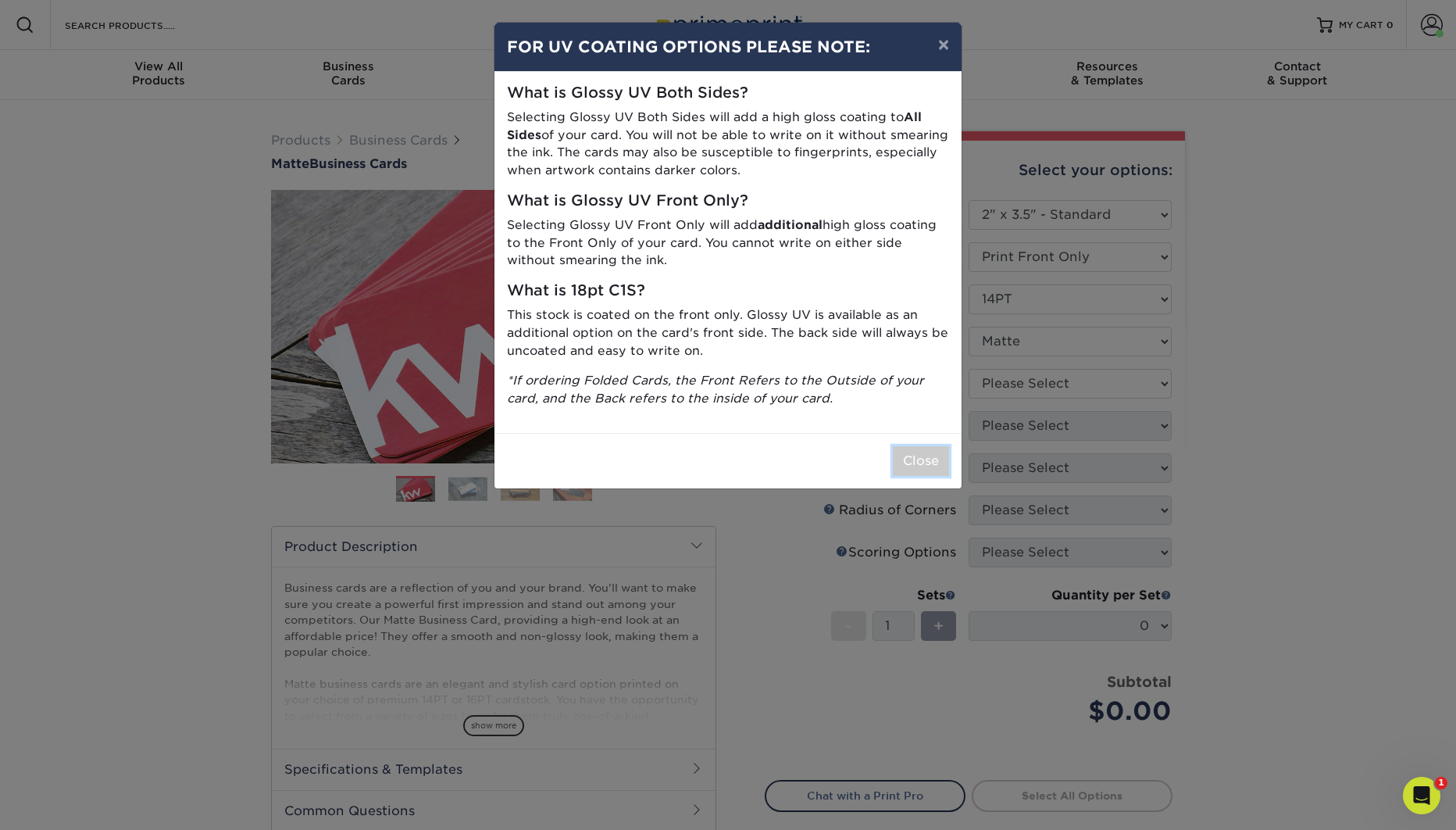
drag, startPoint x: 926, startPoint y: 459, endPoint x: 955, endPoint y: 453, distance: 29.6
click at [926, 459] on button "Close" at bounding box center [920, 461] width 56 height 29
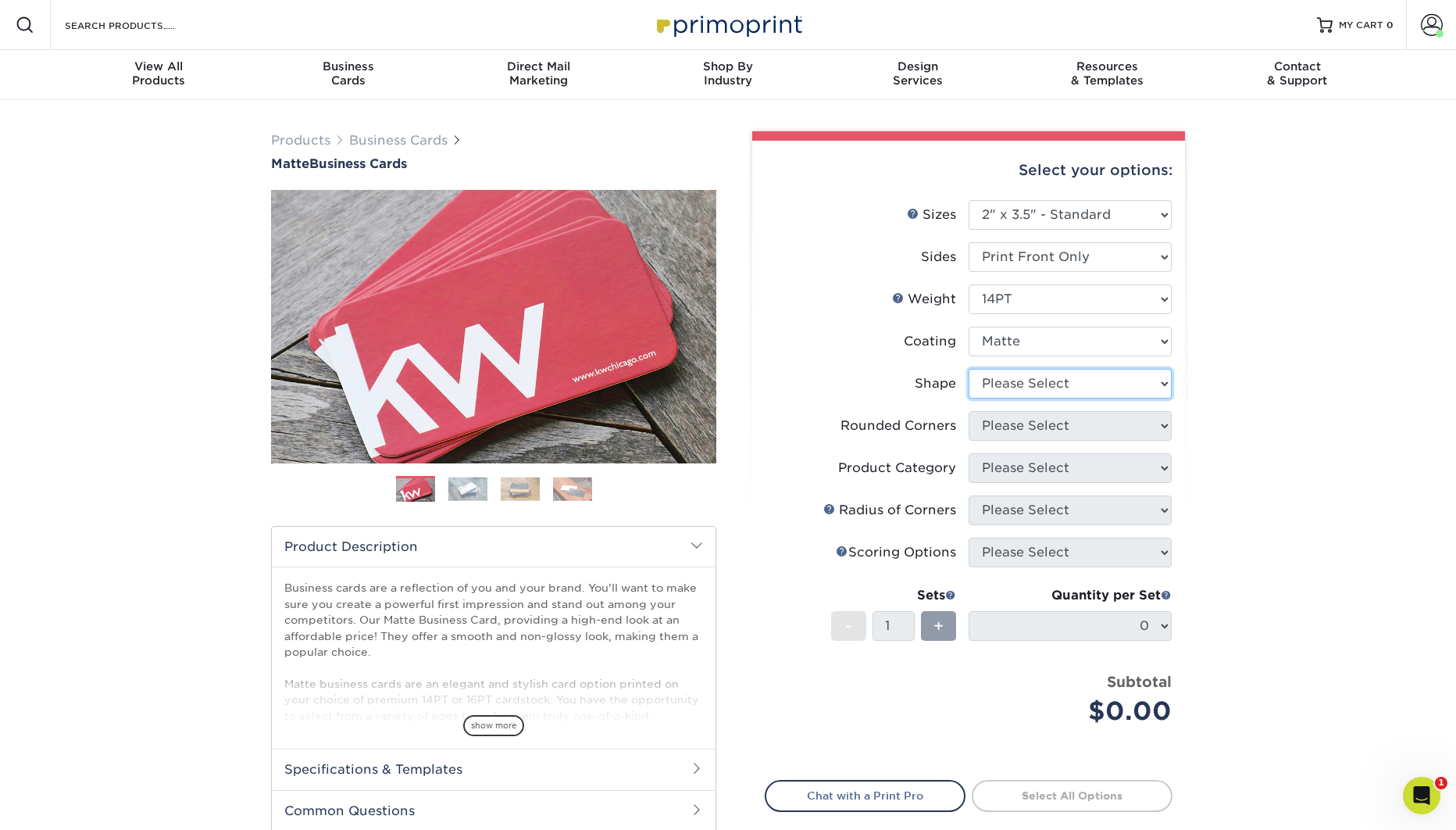
select select "standard"
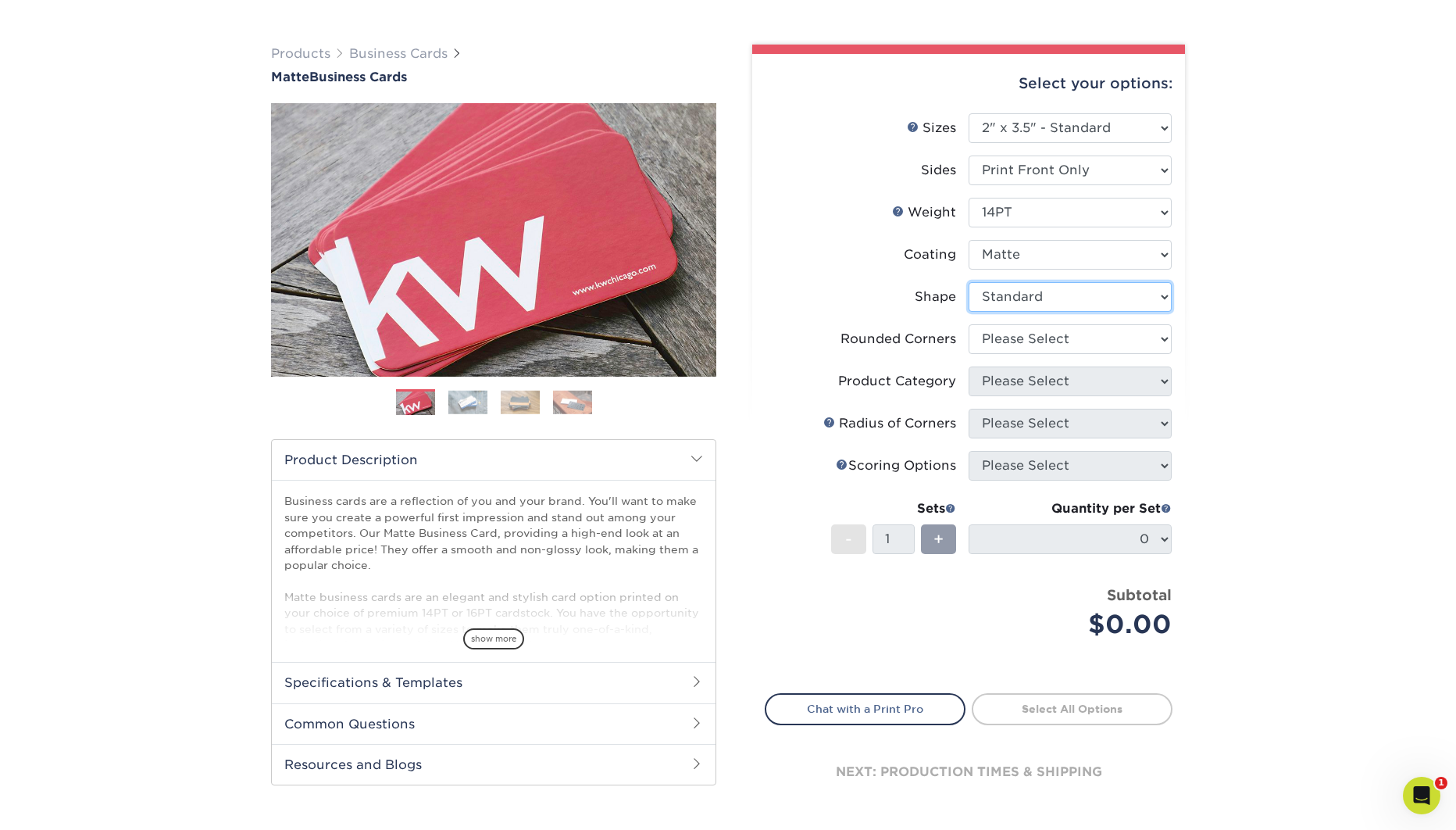
scroll to position [126, 0]
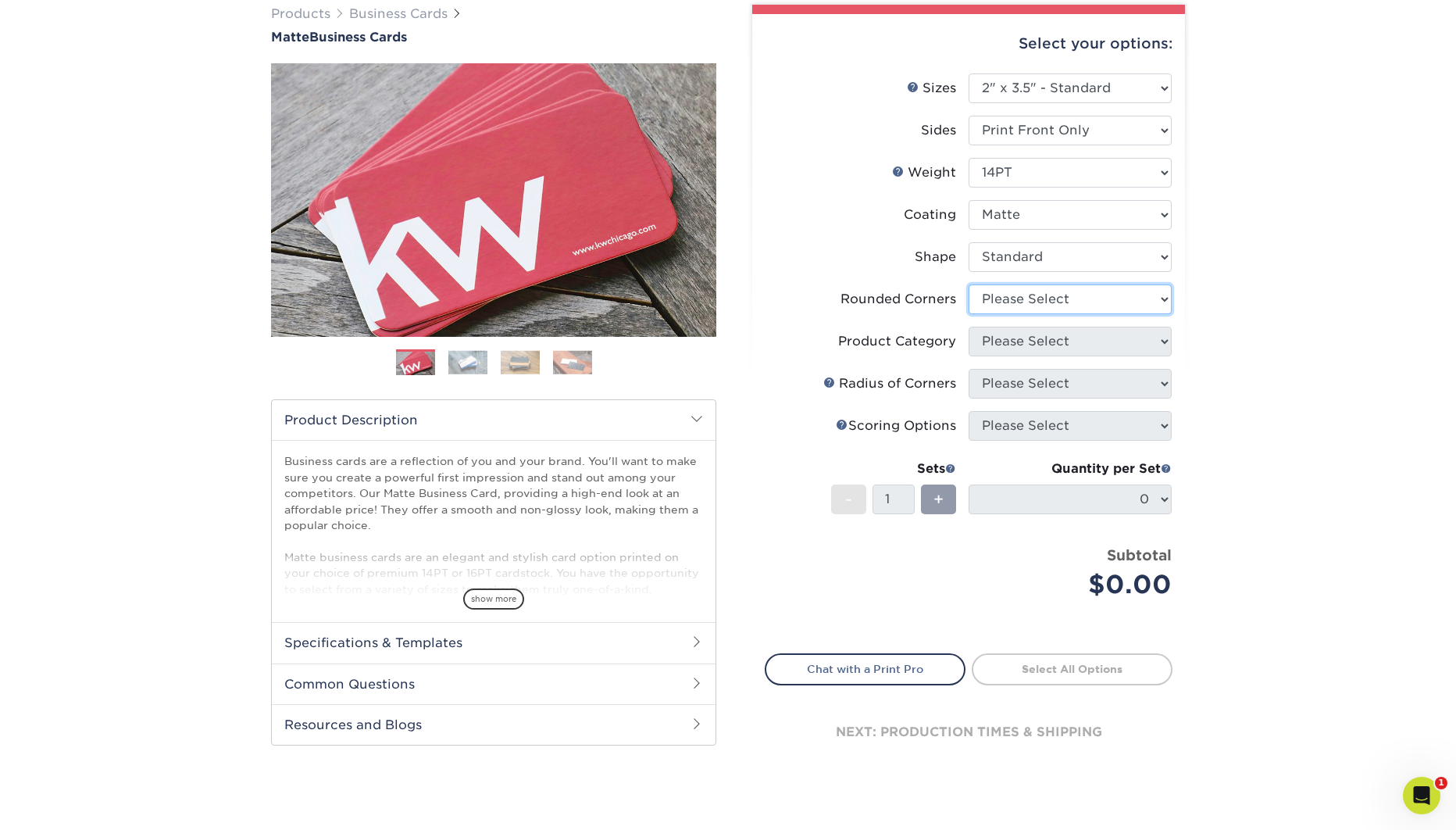
select select "0"
click option "No" at bounding box center [0, 0] width 0 height 0
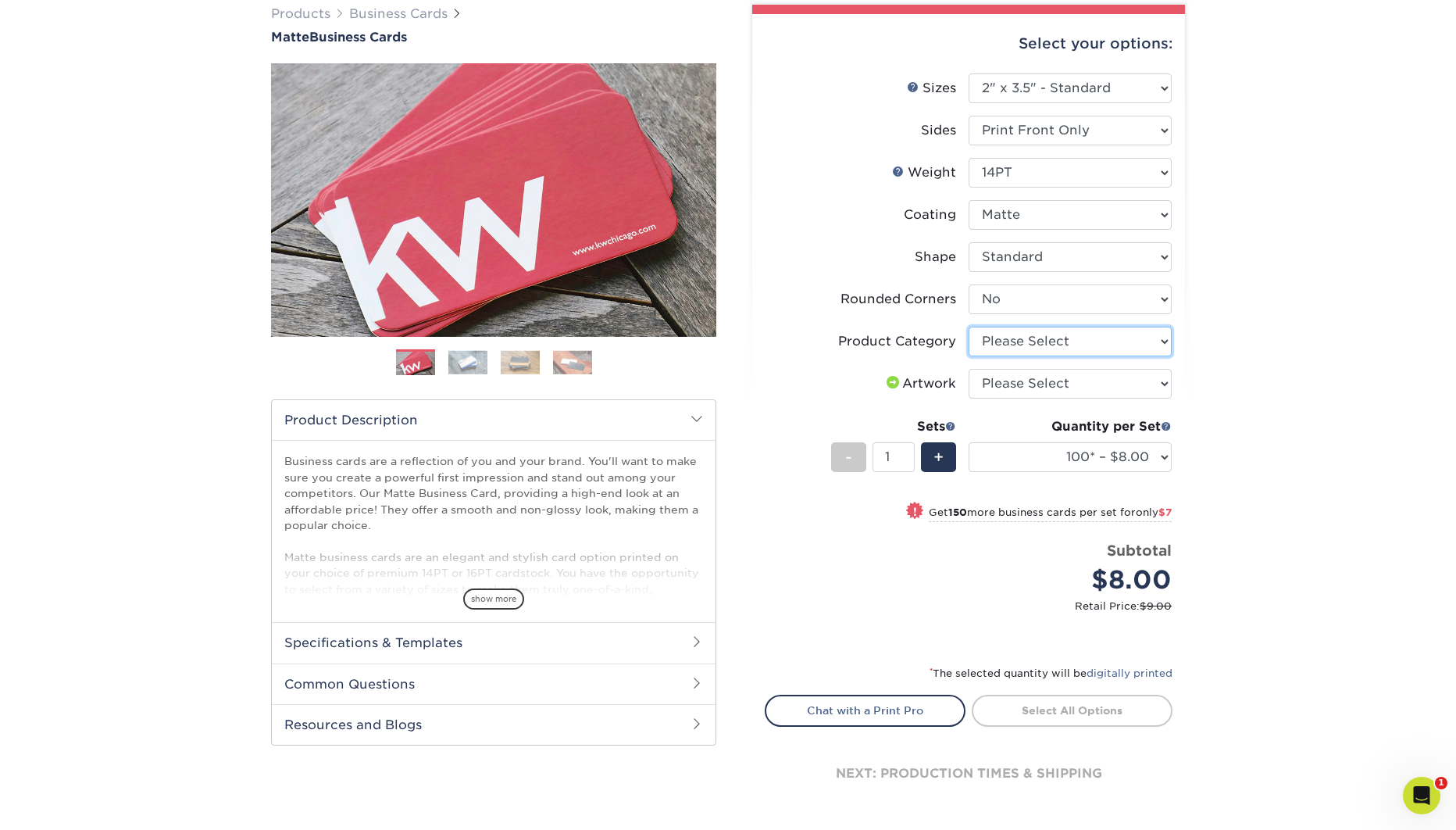
select select "3b5148f1-0588-4f88-a218-97bcfdce65c1"
click option "Business Cards" at bounding box center [0, 0] width 0 height 0
select select "upload"
click option "I will upload files" at bounding box center [0, 0] width 0 height 0
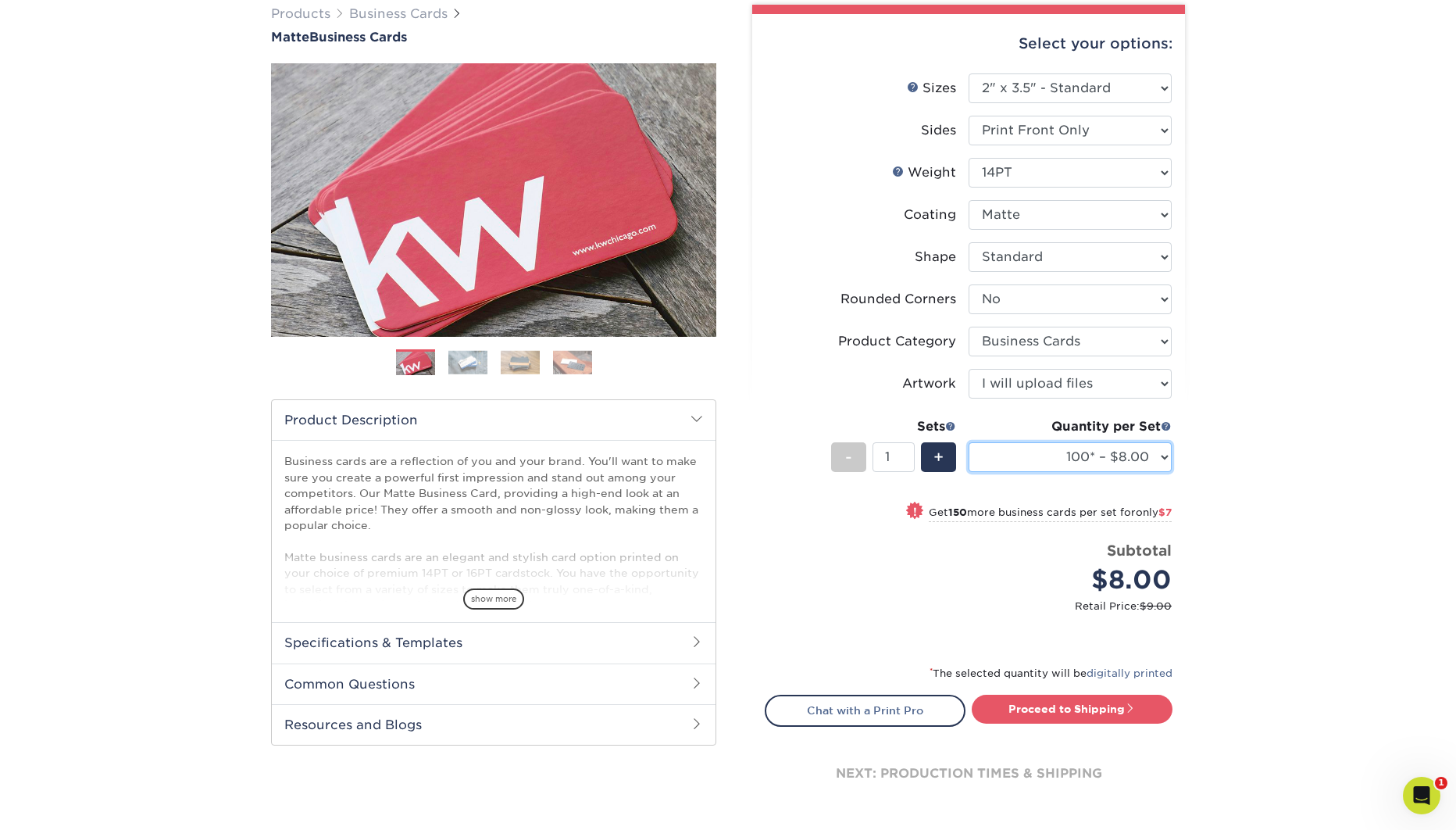
select select "500 – $30.00"
click option "500 – $30.00" at bounding box center [0, 0] width 0 height 0
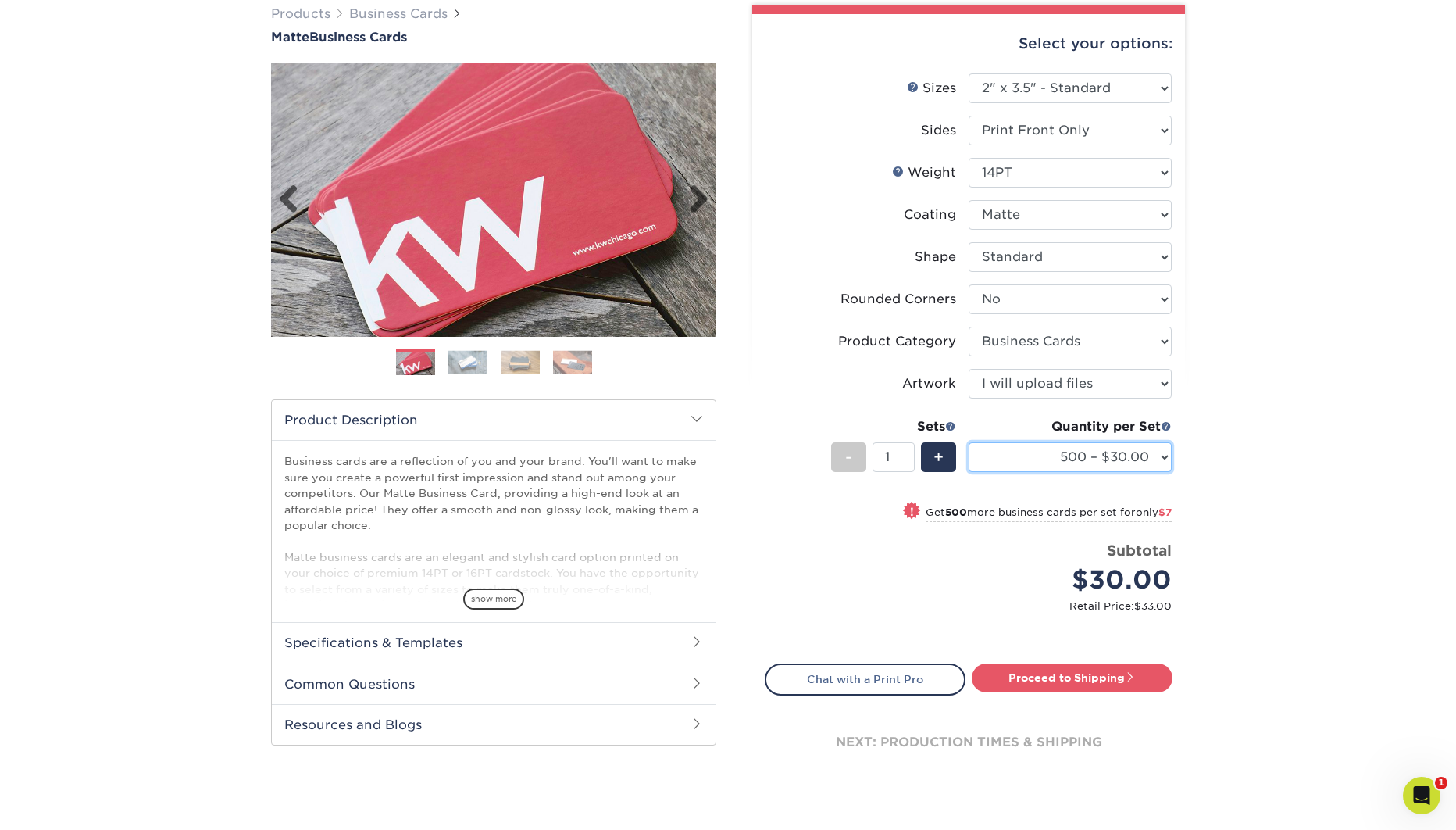
scroll to position [0, 0]
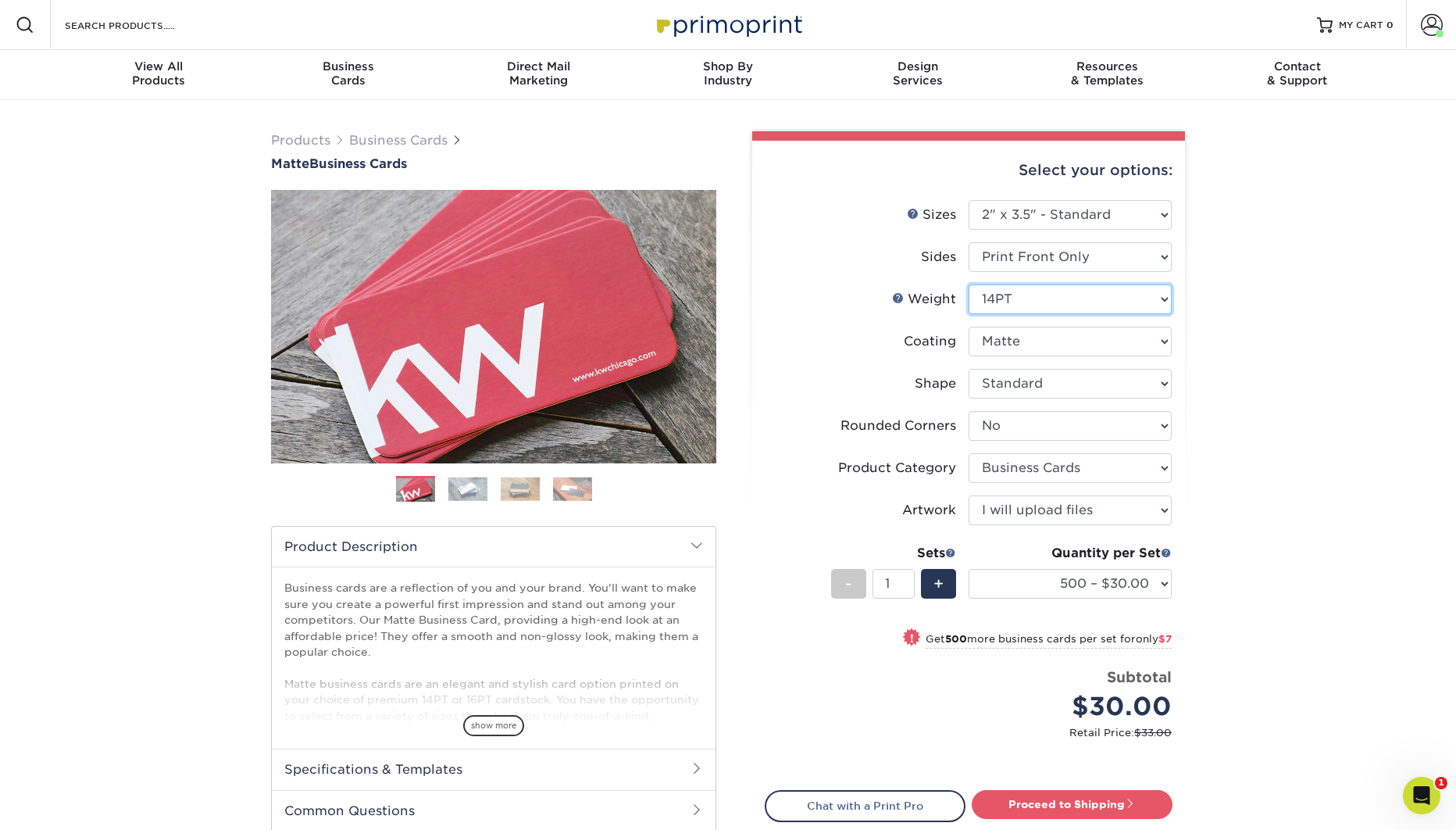
select select "16PT"
select select "-1"
select select
select select "-1"
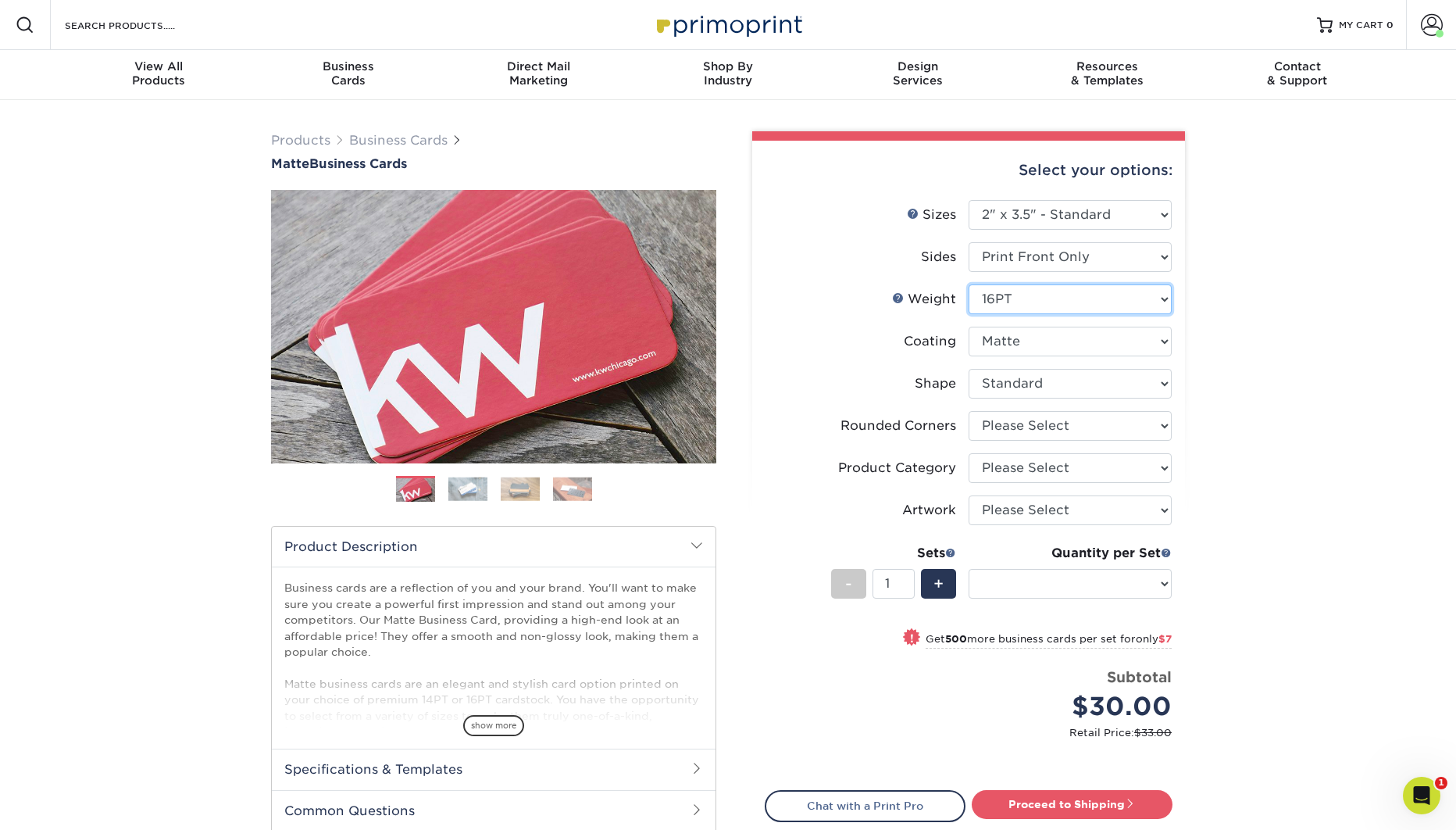
select select "-1"
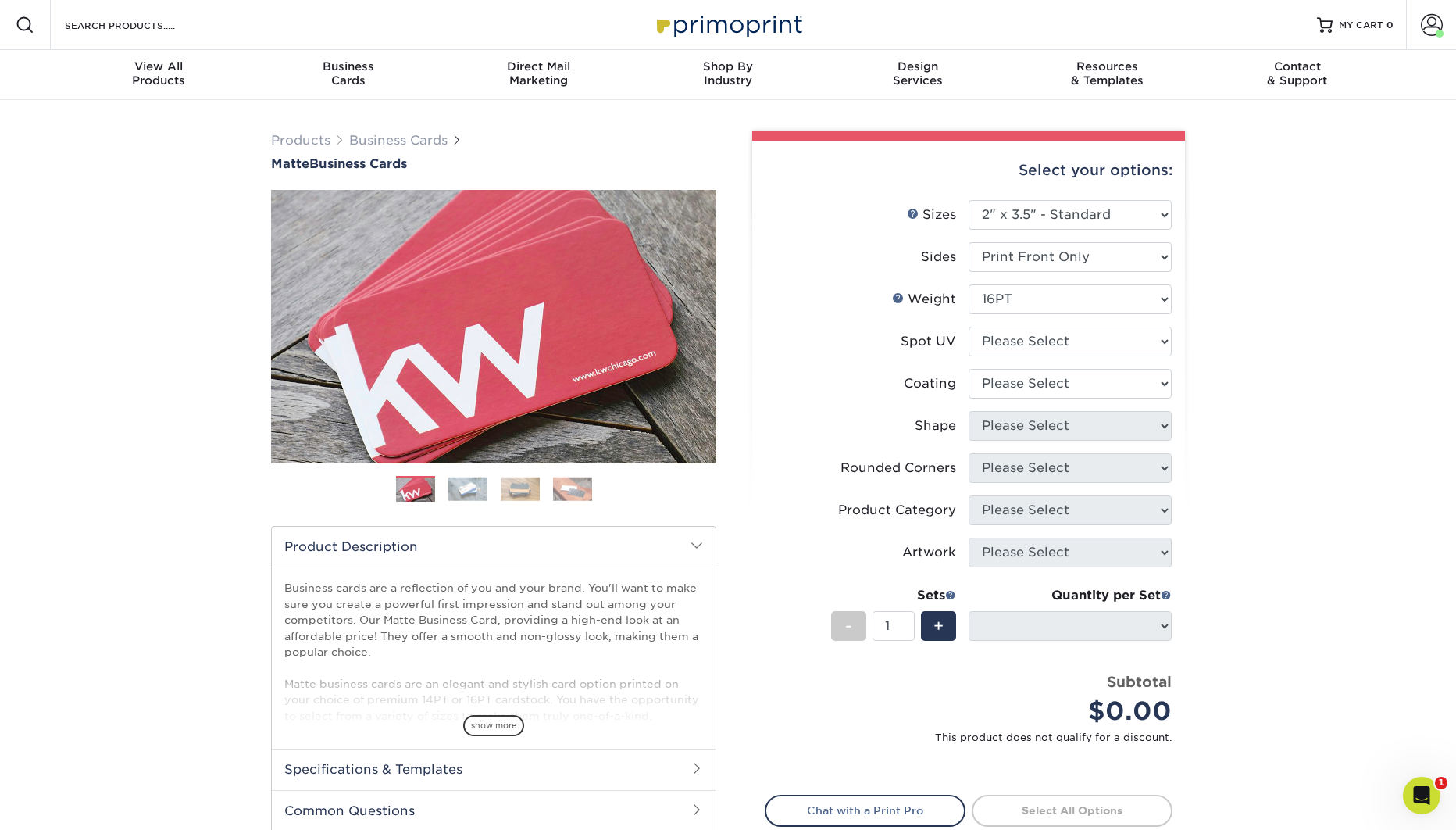
click at [1277, 428] on div "Products Business Cards Matte Business Cards Previous Next 100 $ 8" at bounding box center [728, 538] width 1456 height 876
select select
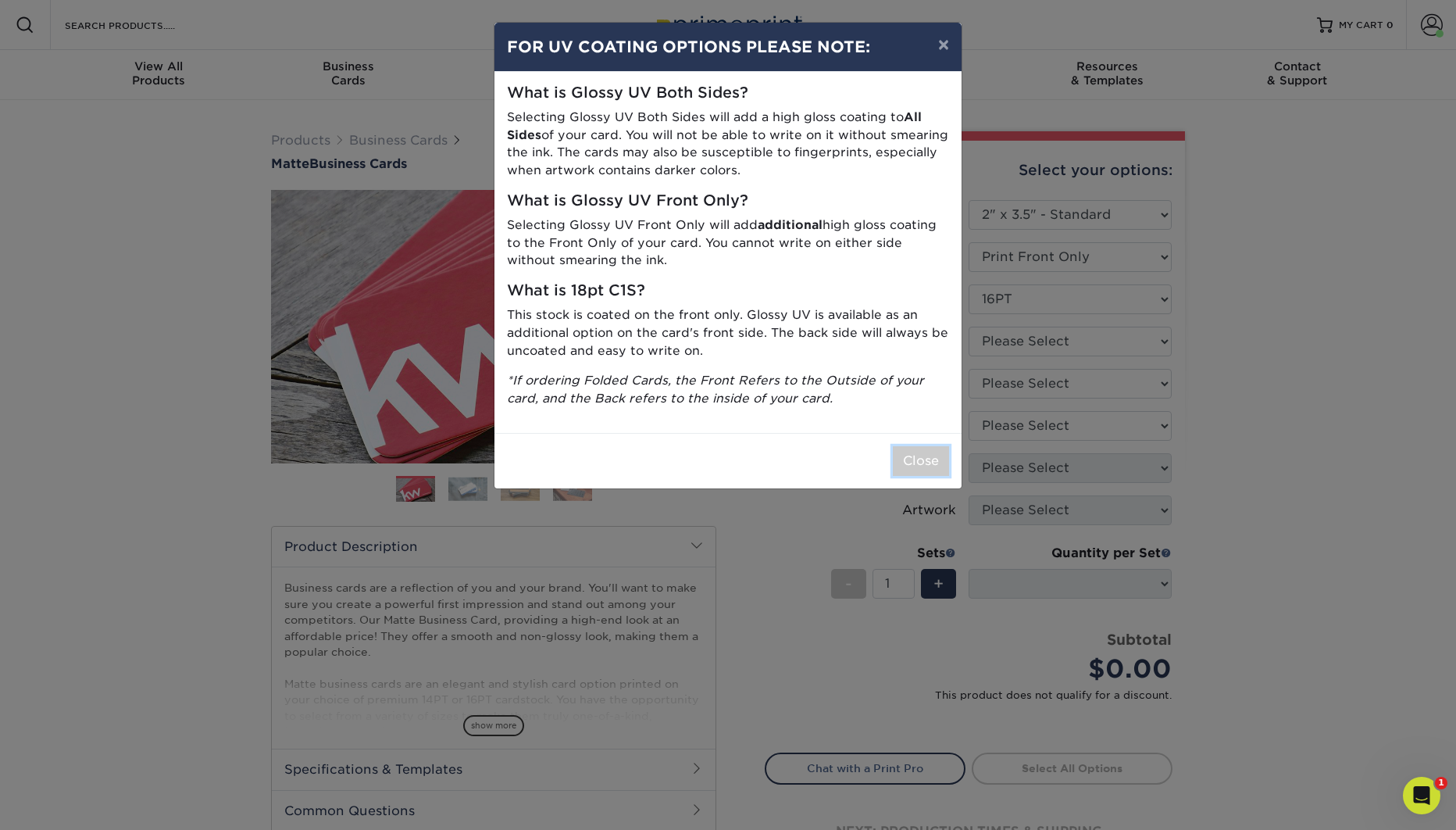
drag, startPoint x: 919, startPoint y: 467, endPoint x: 1040, endPoint y: 383, distance: 147.3
click at [920, 467] on button "Close" at bounding box center [920, 461] width 56 height 29
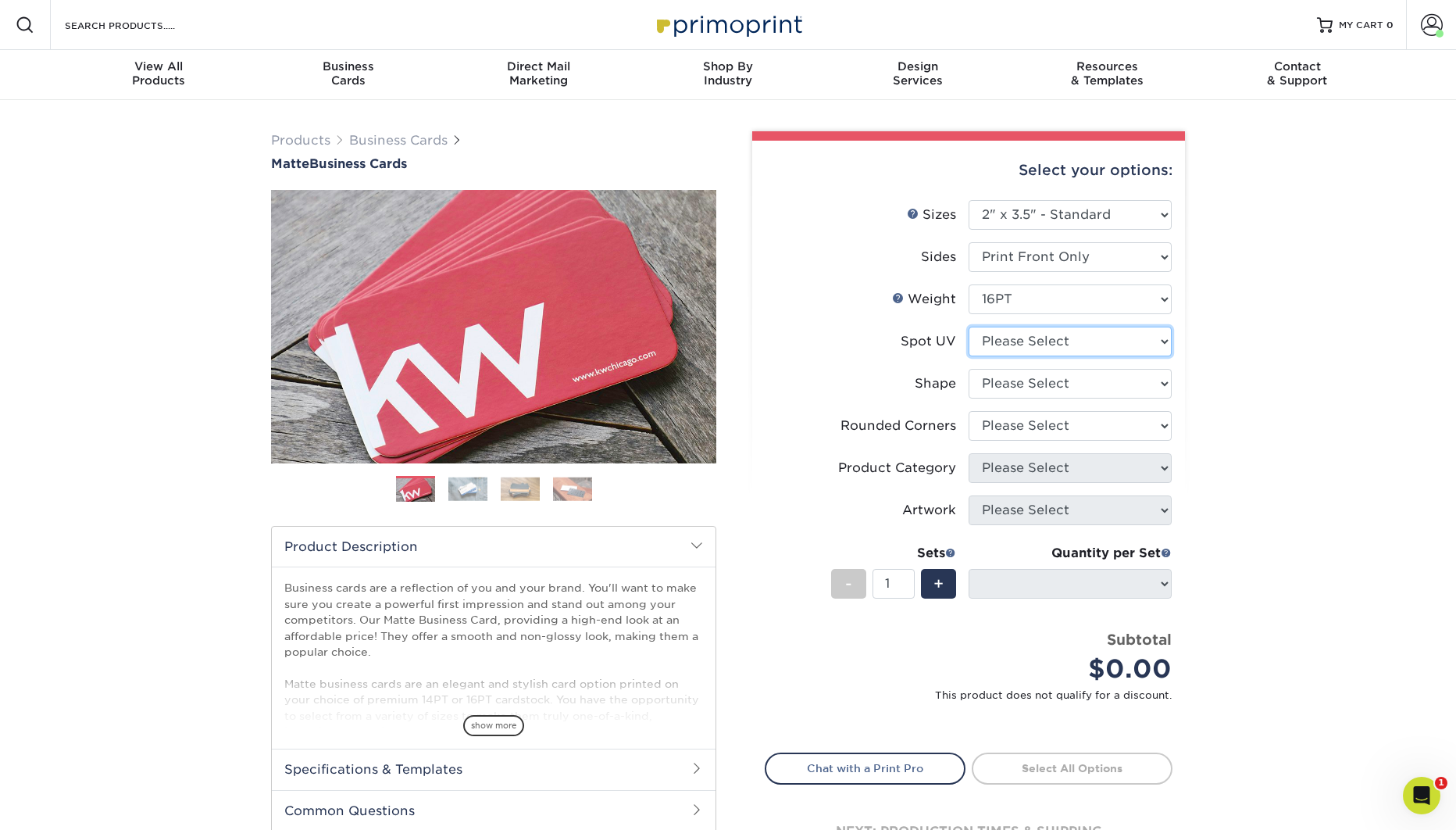
select select "3"
select select
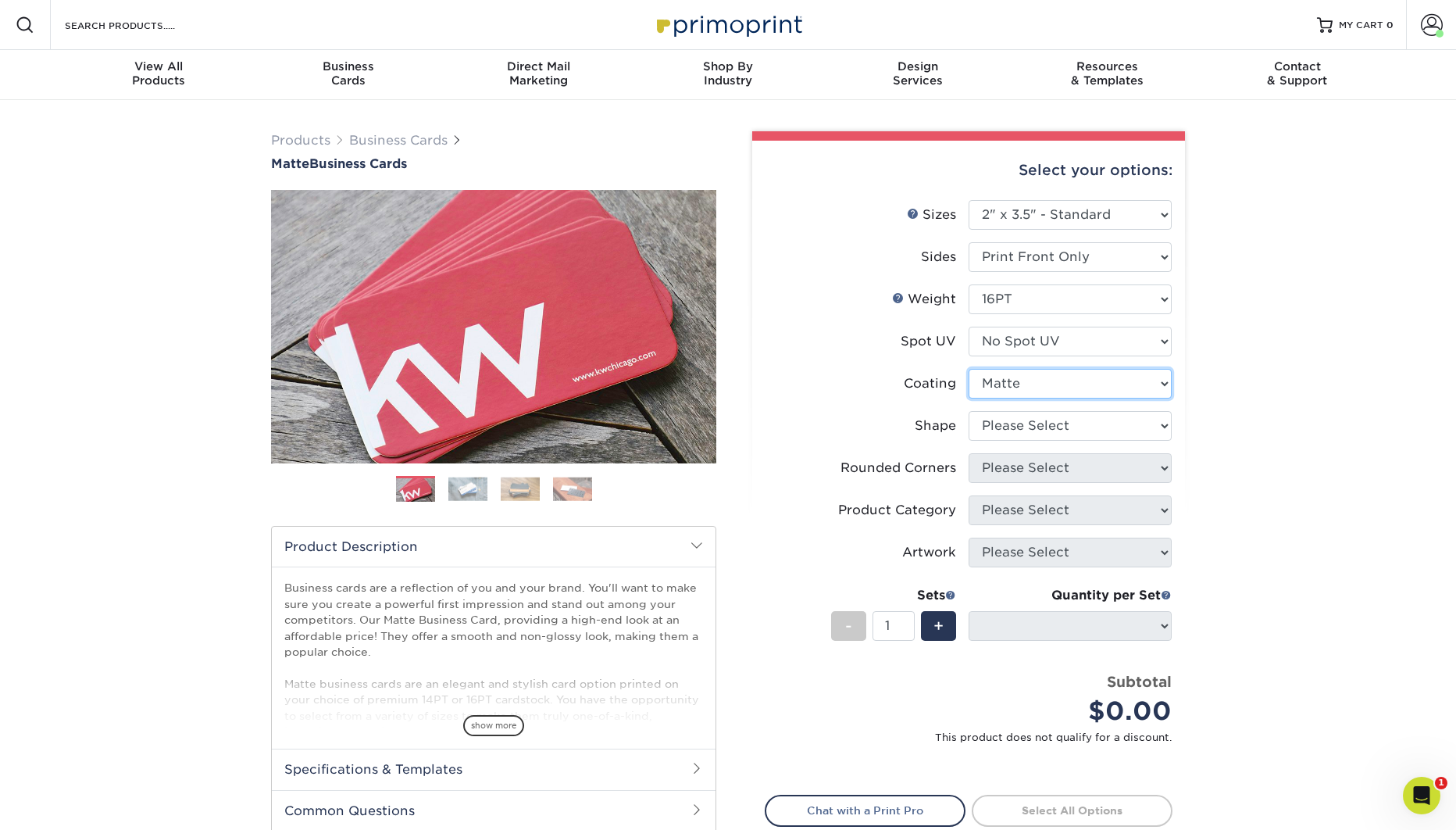
click option "Matte" at bounding box center [0, 0] width 0 height 0
select select "standard"
select select
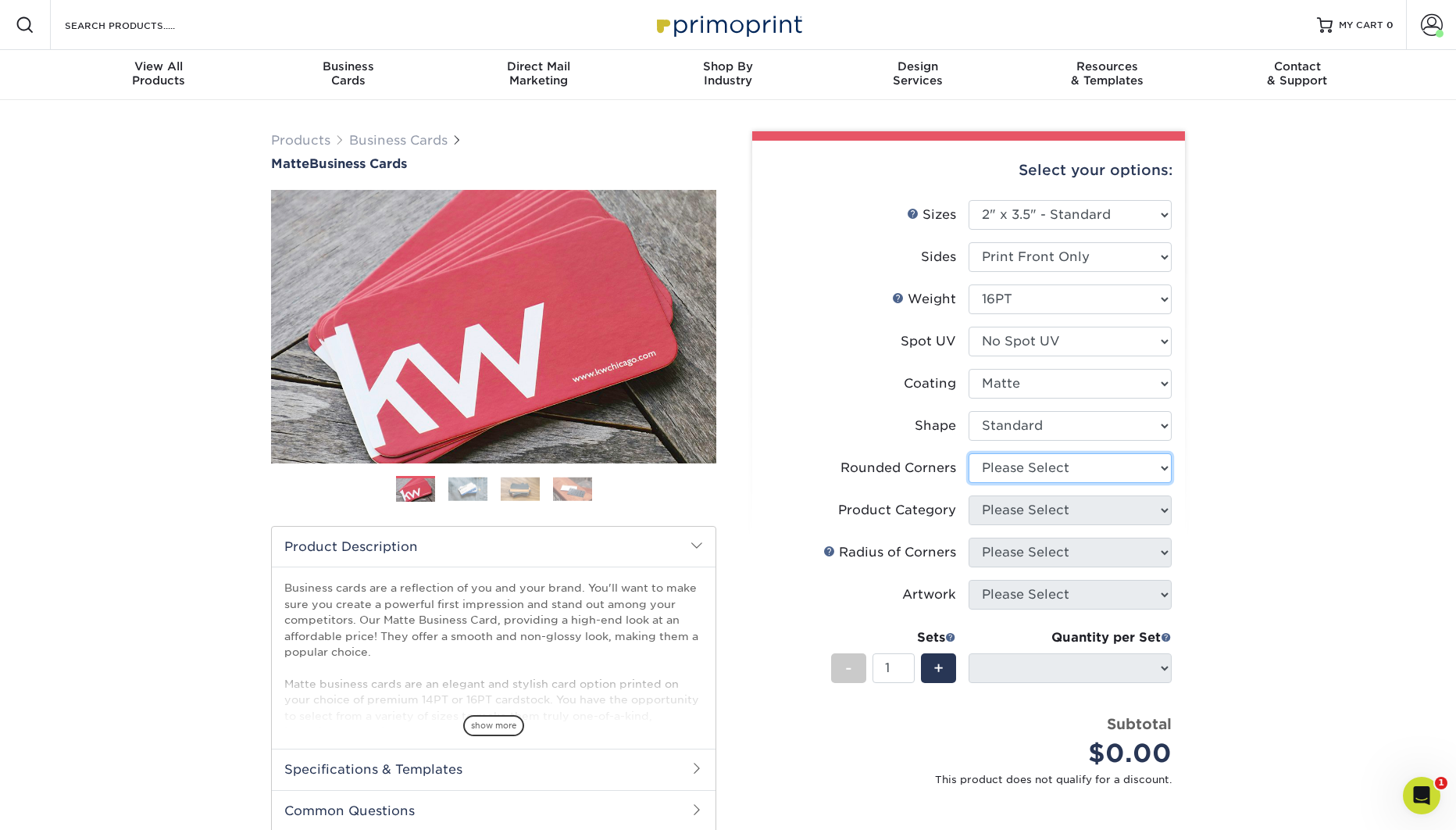
select select "0"
click option "No" at bounding box center [0, 0] width 0 height 0
select select "-1"
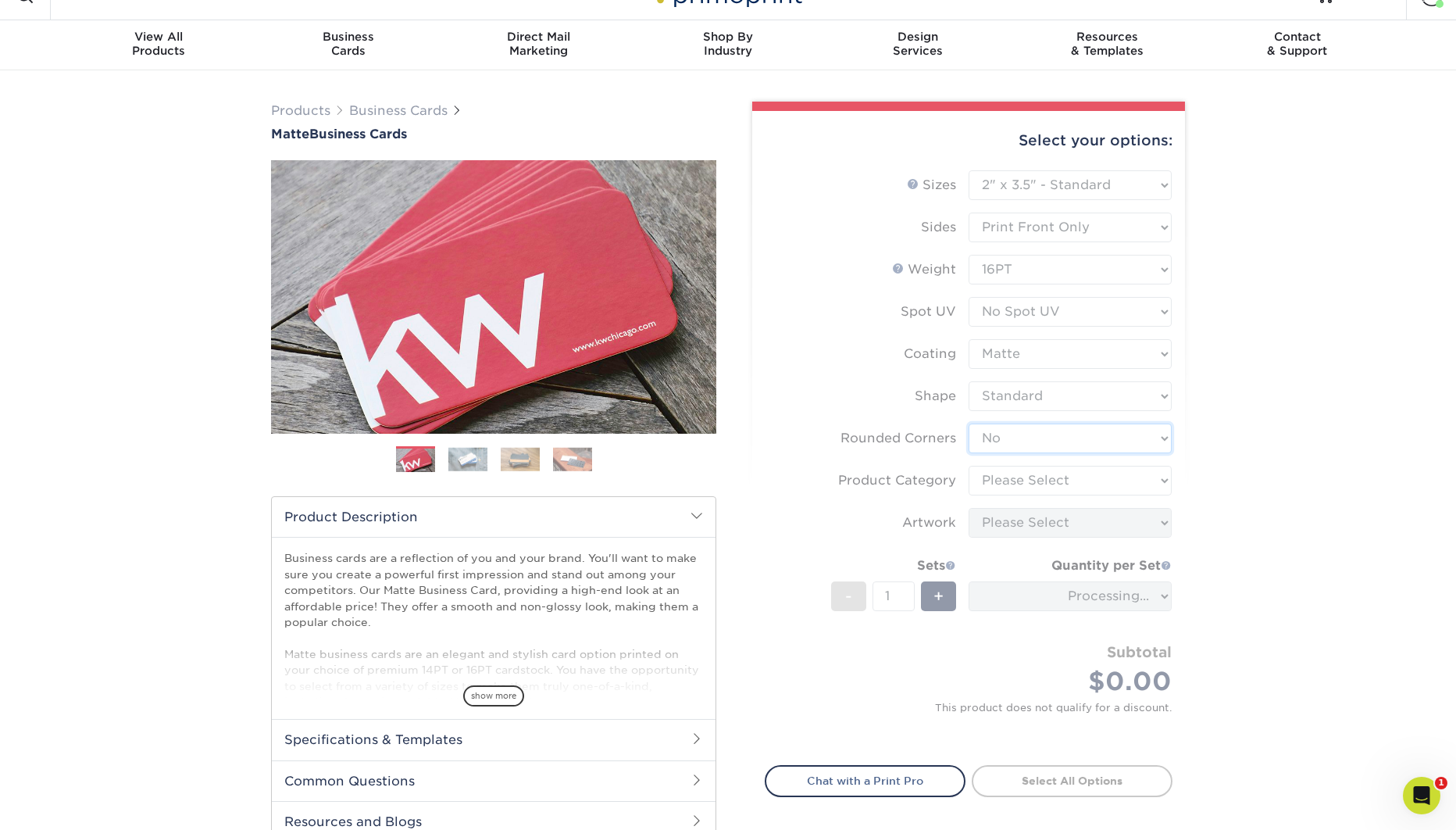
scroll to position [137, 0]
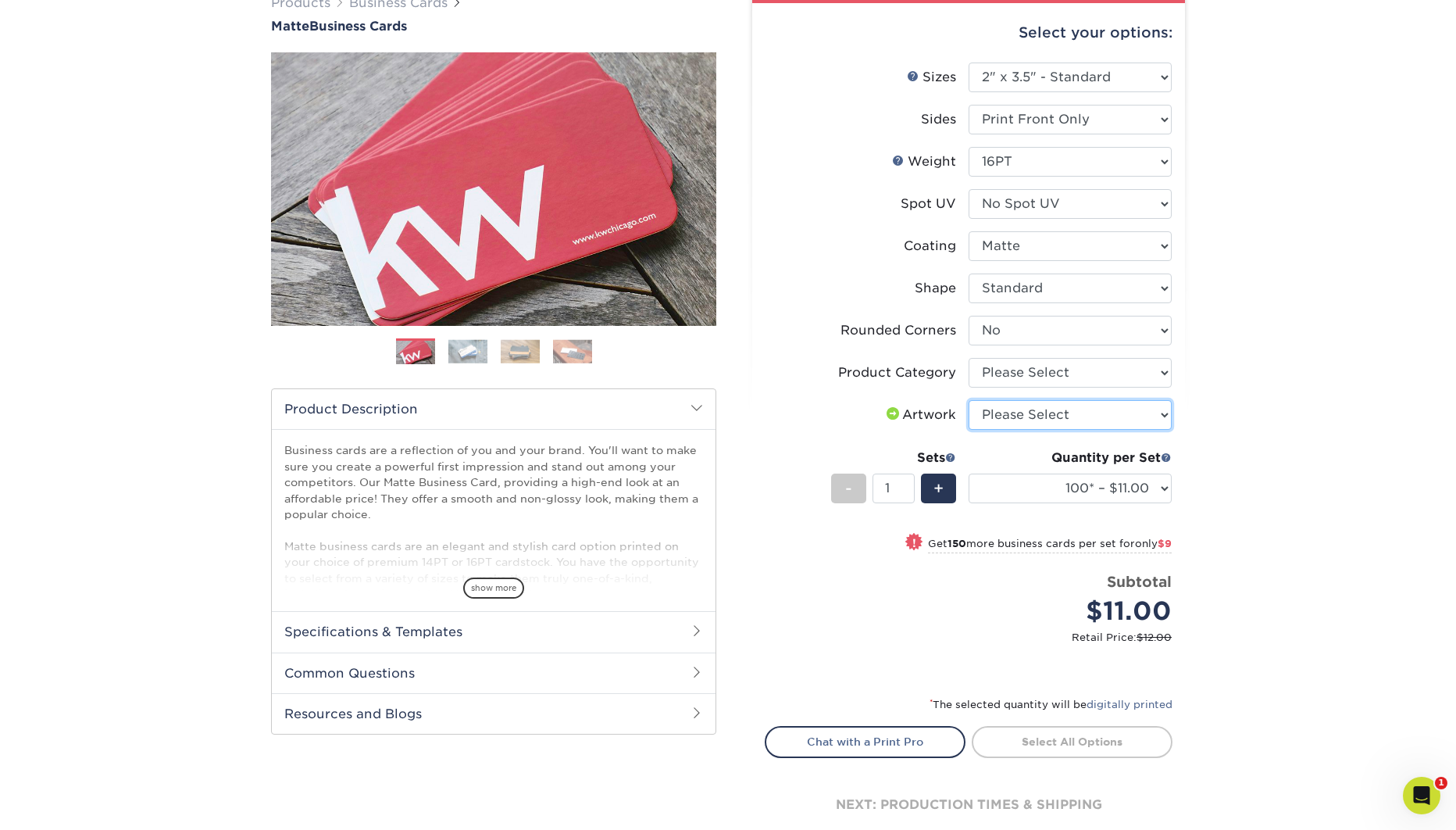
select select "upload"
click option "I will upload files" at bounding box center [0, 0] width 0 height 0
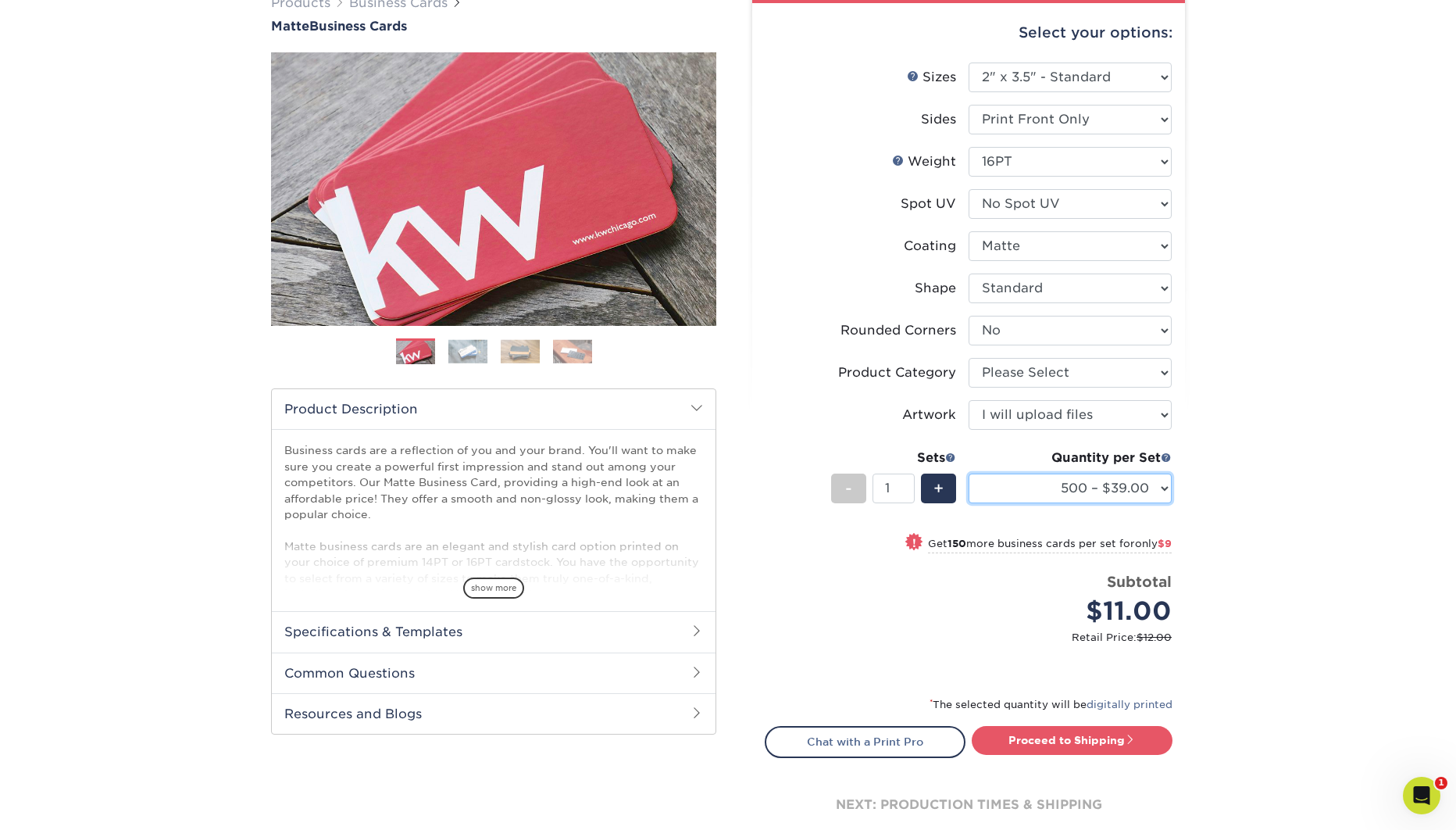
click option "500 – $39.00" at bounding box center [0, 0] width 0 height 0
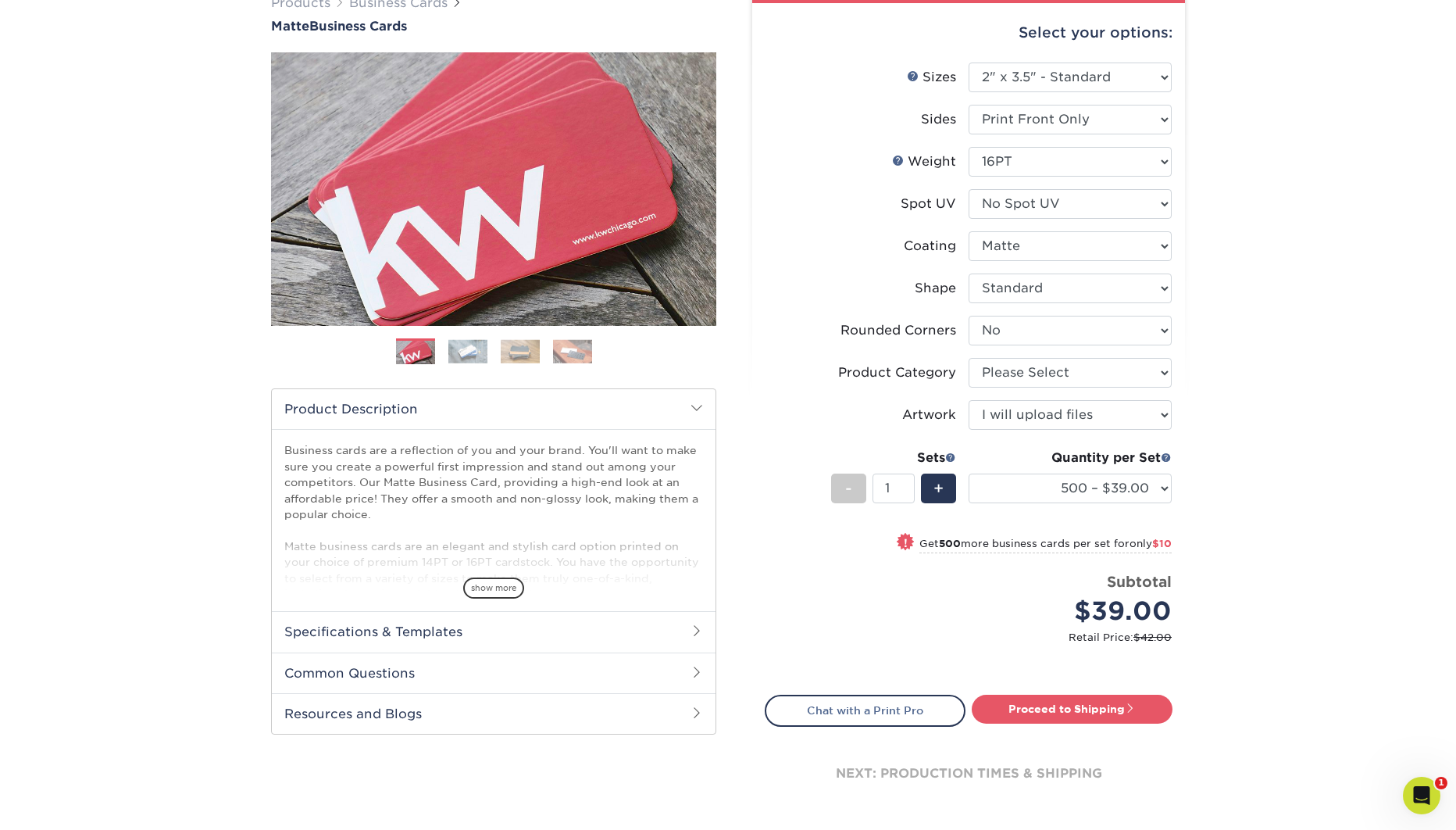
click at [1230, 497] on div "Products Business Cards Matte Business Cards Previous Next 100 $ 8" at bounding box center [728, 419] width 1456 height 914
click option "1000 – $49.00" at bounding box center [0, 0] width 0 height 0
click option "2500 – $87.00" at bounding box center [0, 0] width 0 height 0
select select "1000 – $49.00"
click option "1000 – $49.00" at bounding box center [0, 0] width 0 height 0
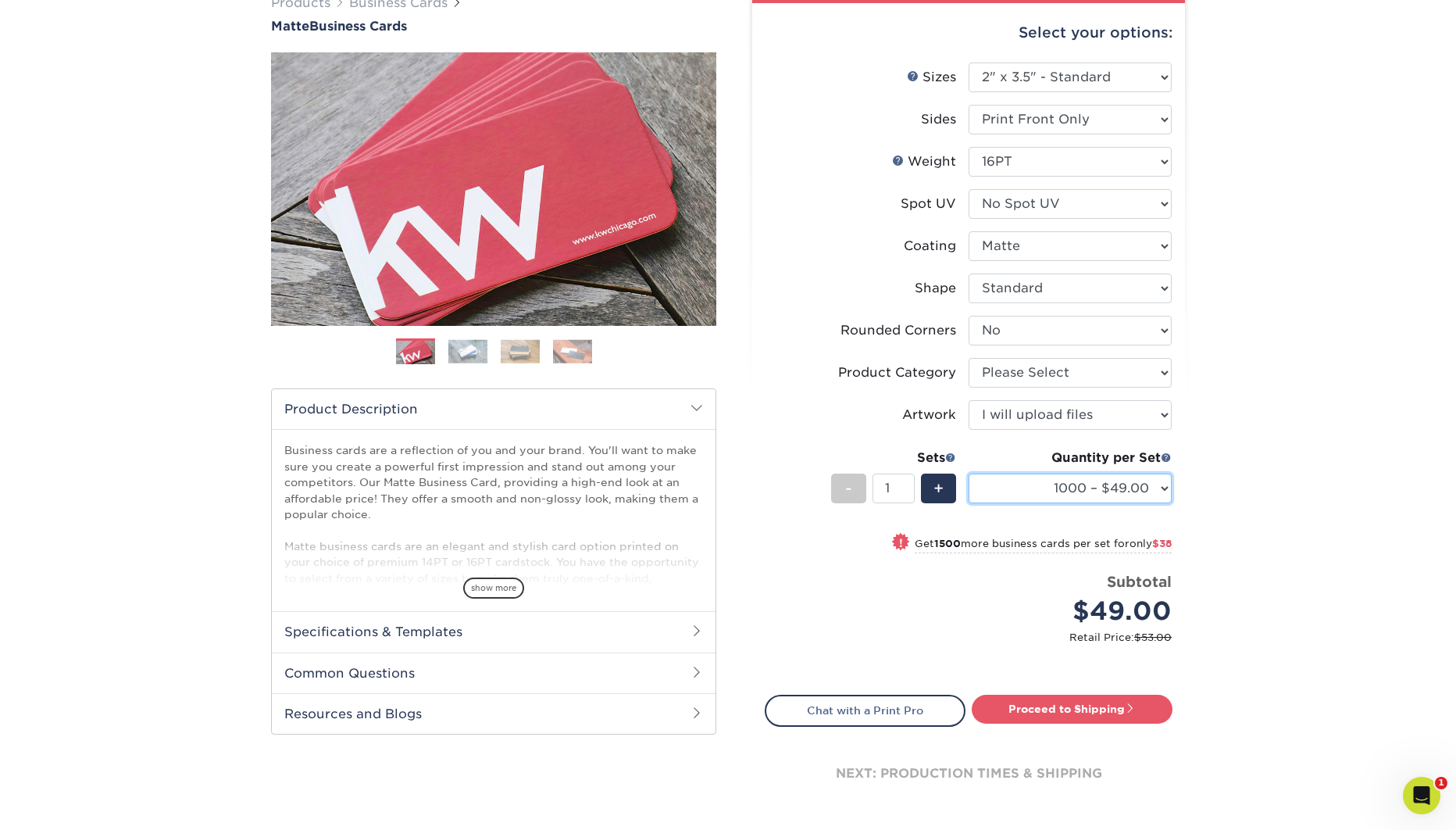
scroll to position [134, 0]
